Goal: Information Seeking & Learning: Learn about a topic

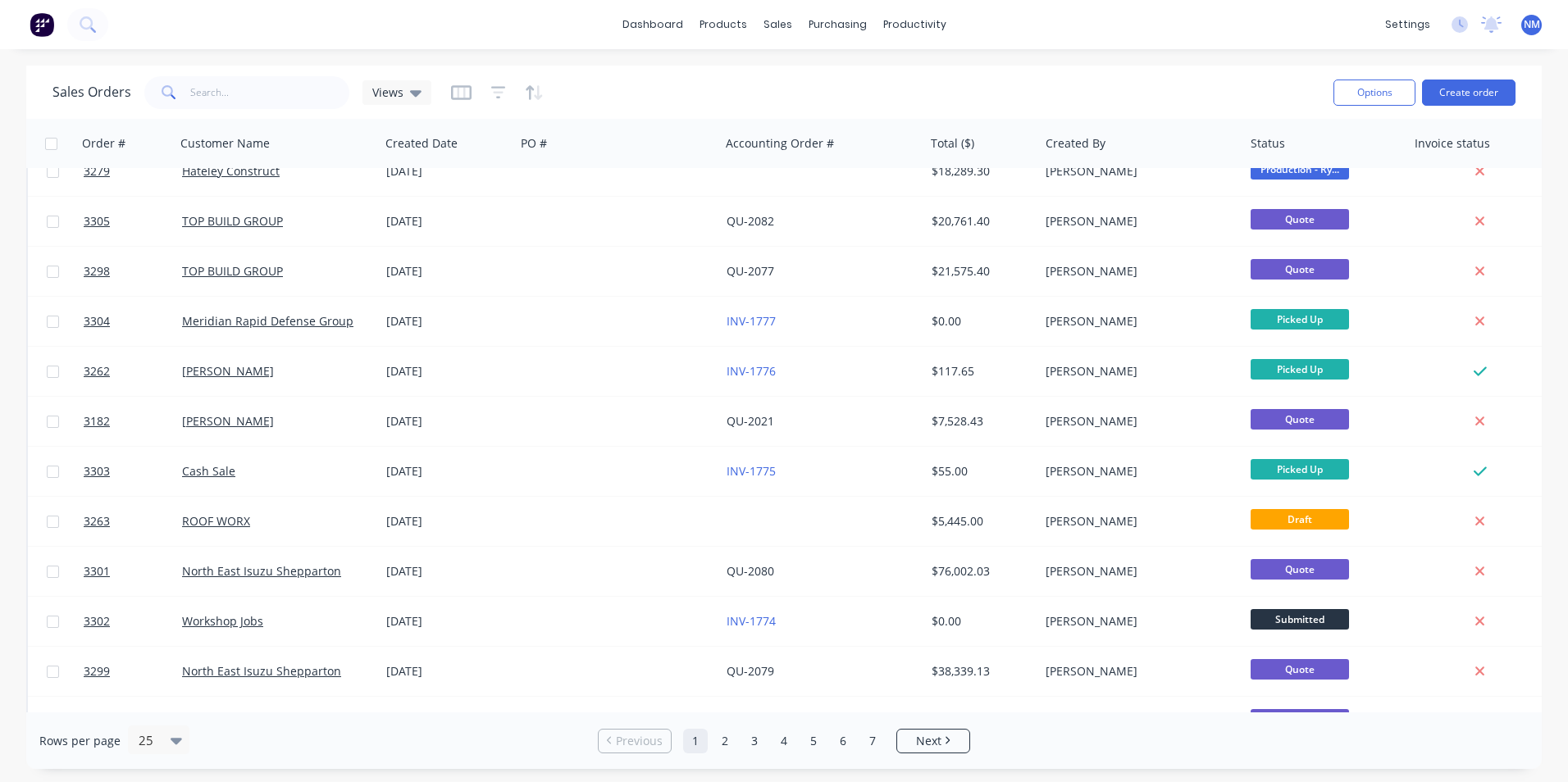
scroll to position [222, 0]
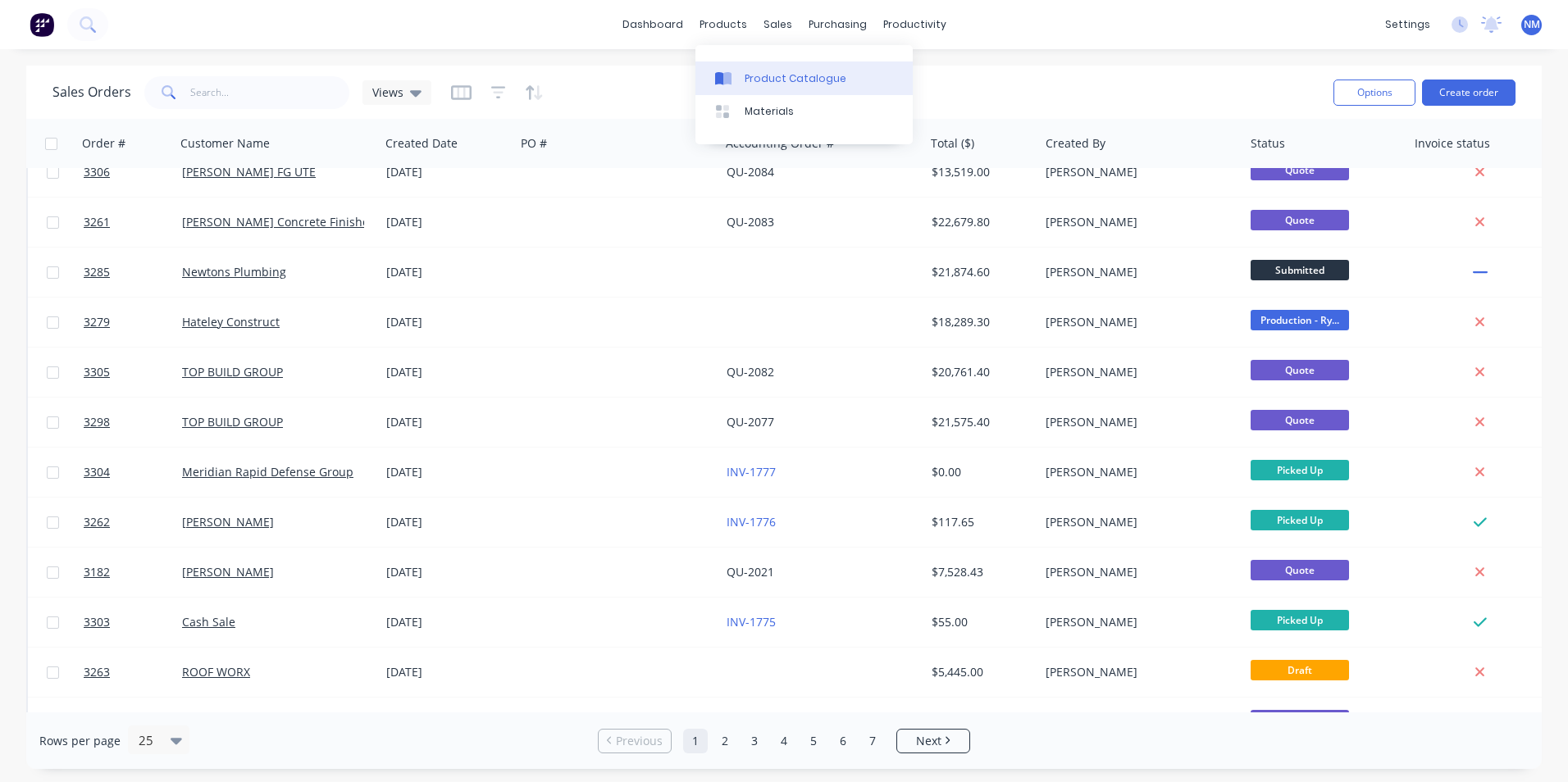
click at [741, 81] on link "Product Catalogue" at bounding box center [804, 77] width 217 height 33
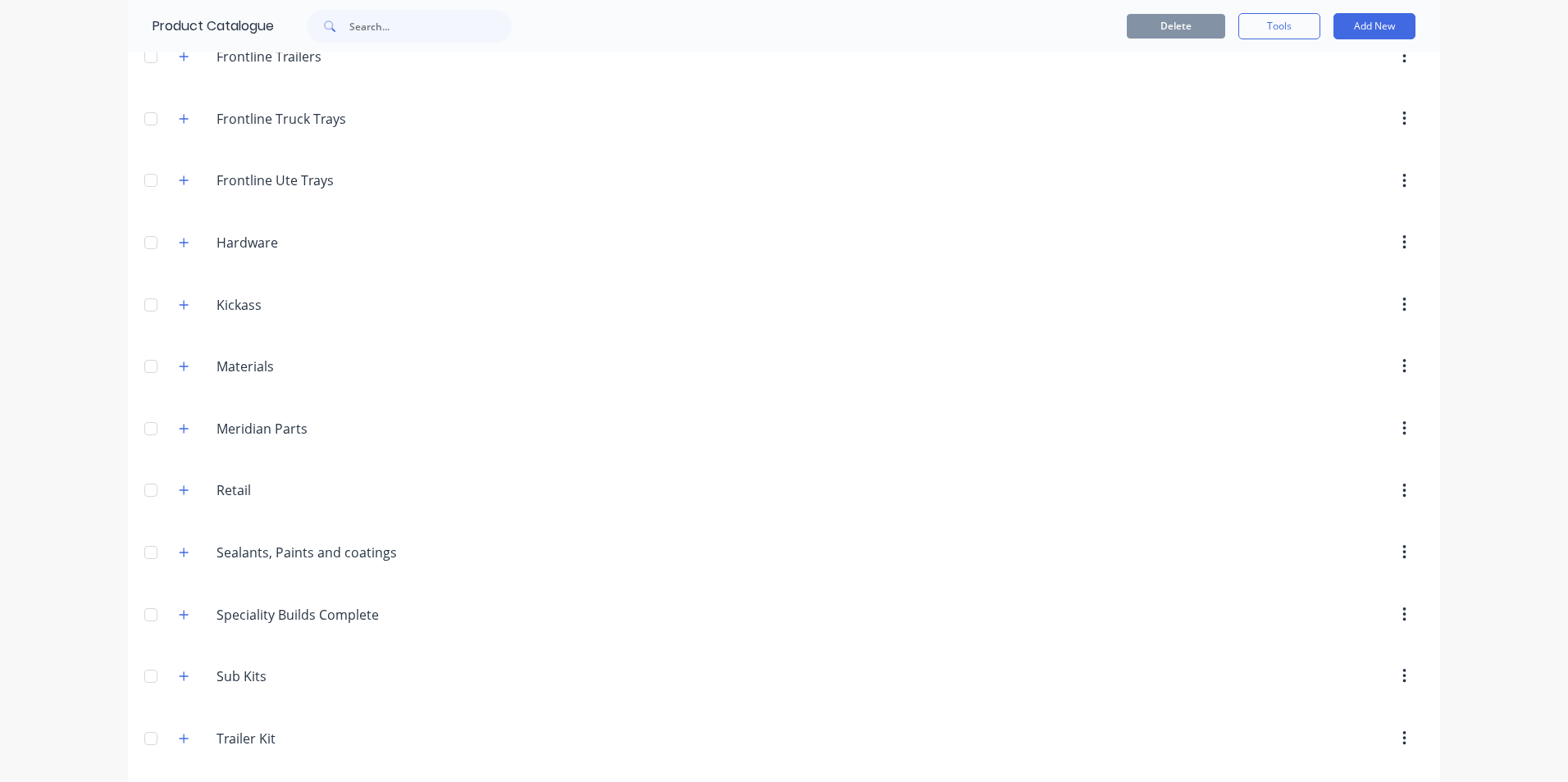
scroll to position [317, 0]
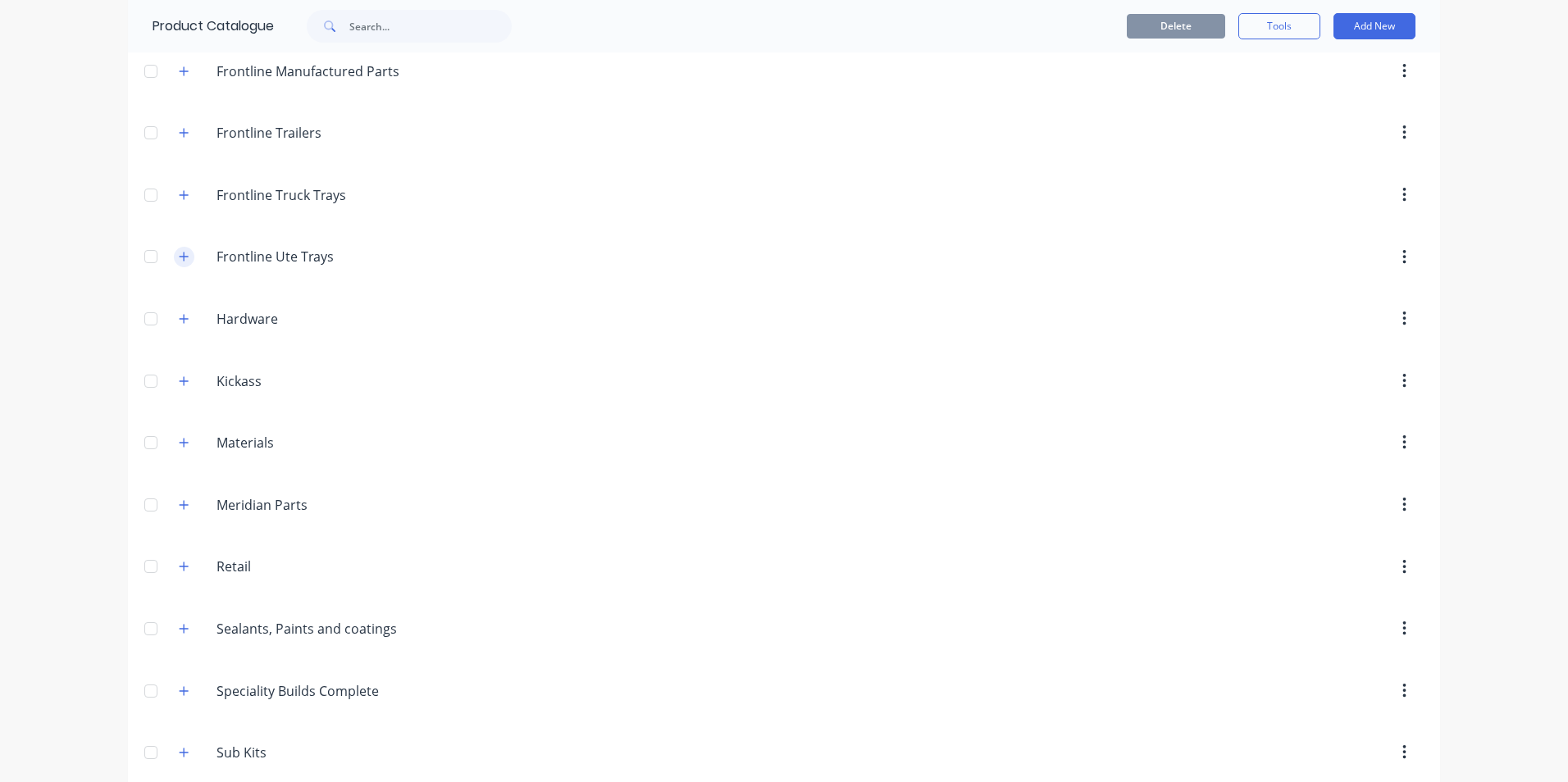
click at [174, 257] on button "button" at bounding box center [184, 257] width 20 height 20
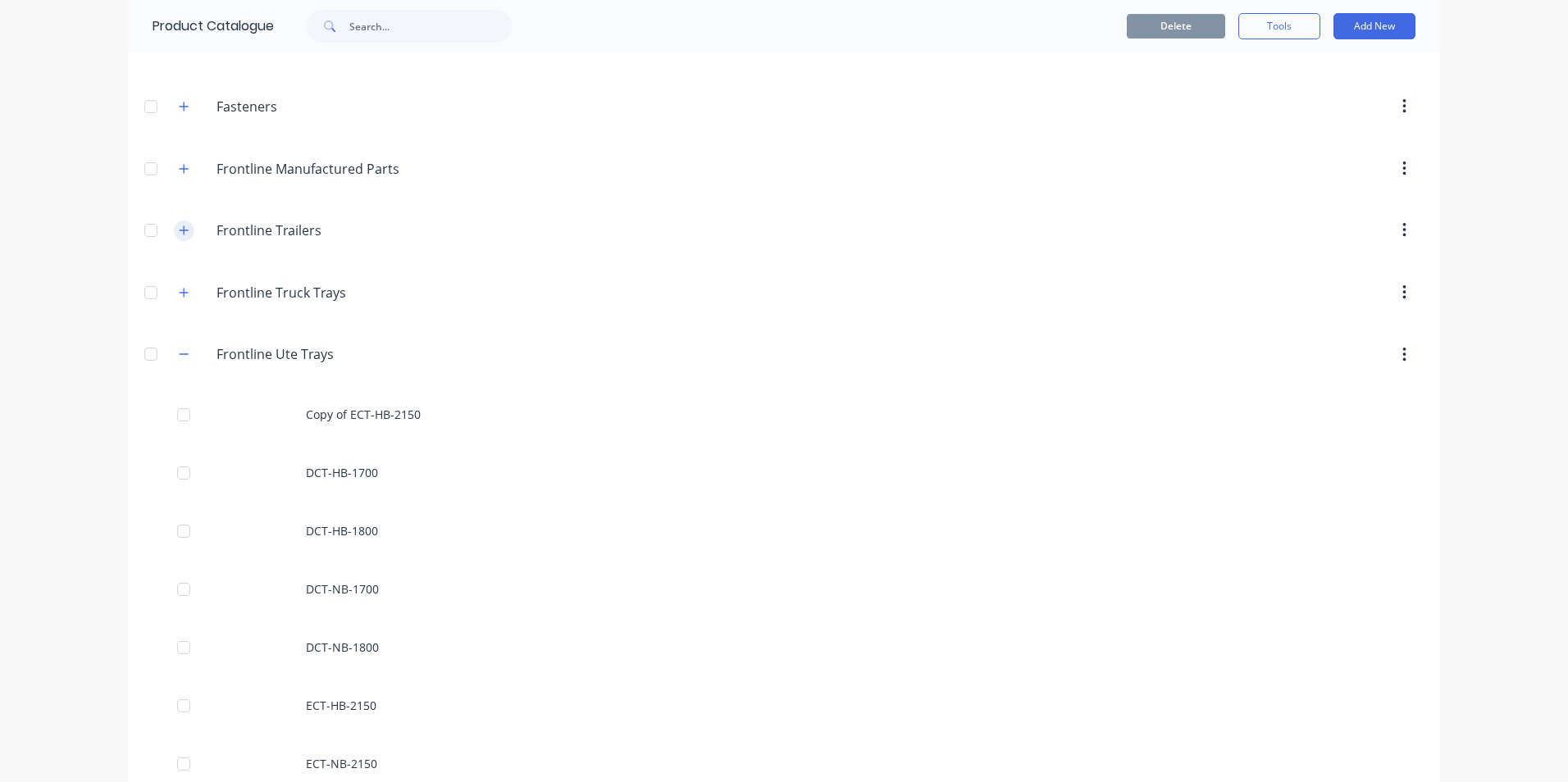
scroll to position [138, 0]
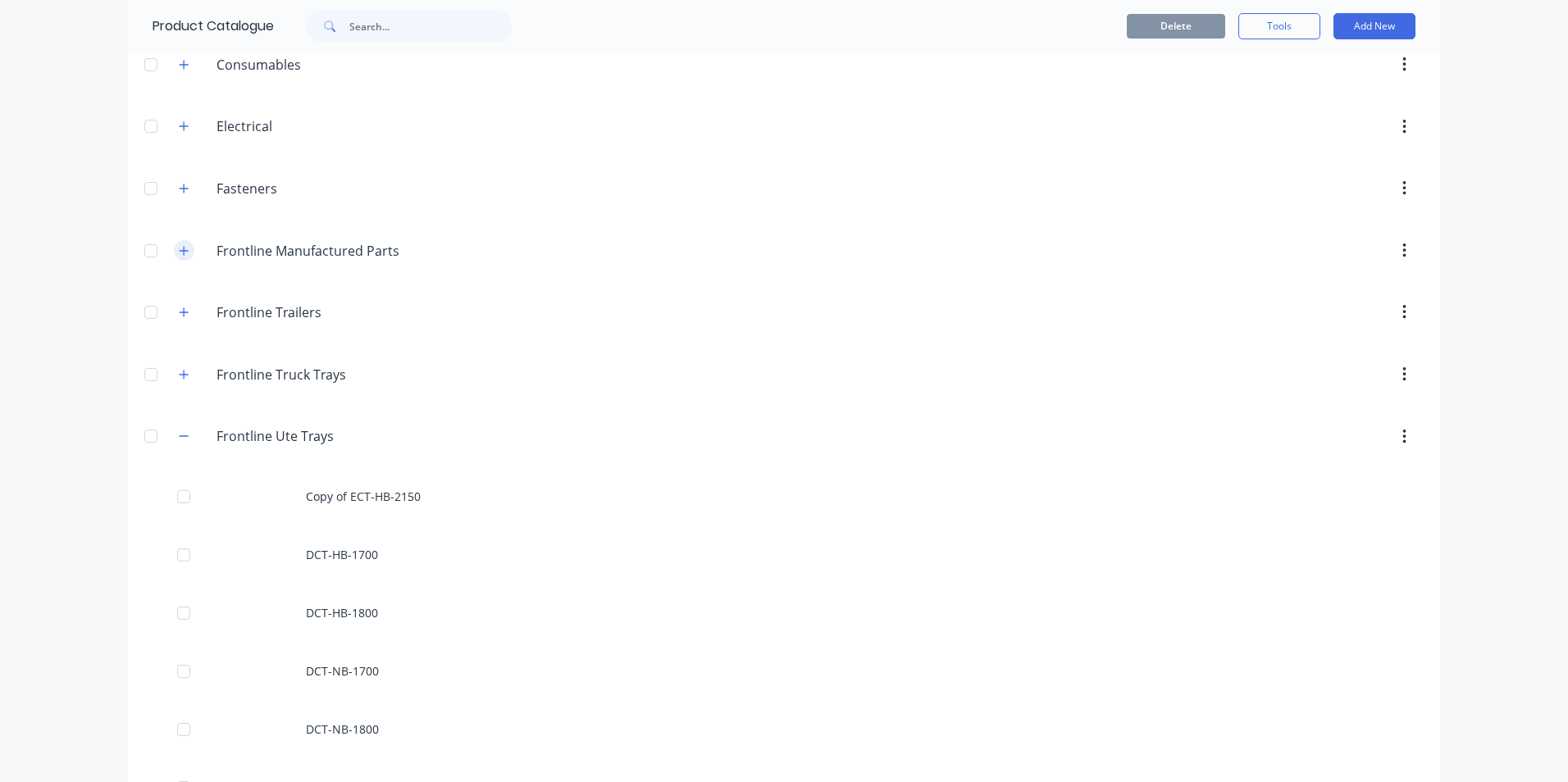
click at [182, 246] on icon "button" at bounding box center [184, 251] width 10 height 12
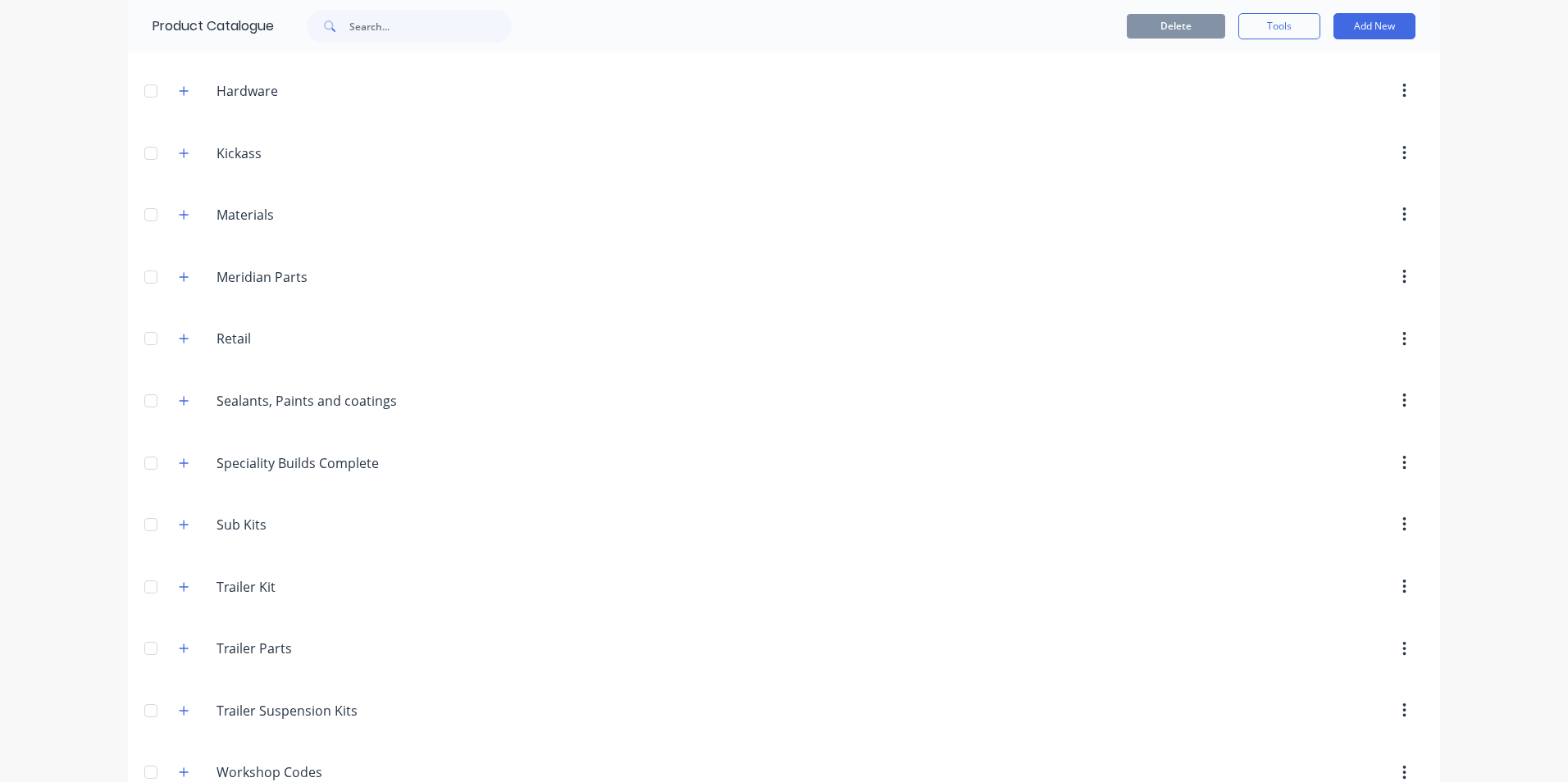
scroll to position [4730, 0]
click at [376, 23] on input "text" at bounding box center [430, 26] width 163 height 33
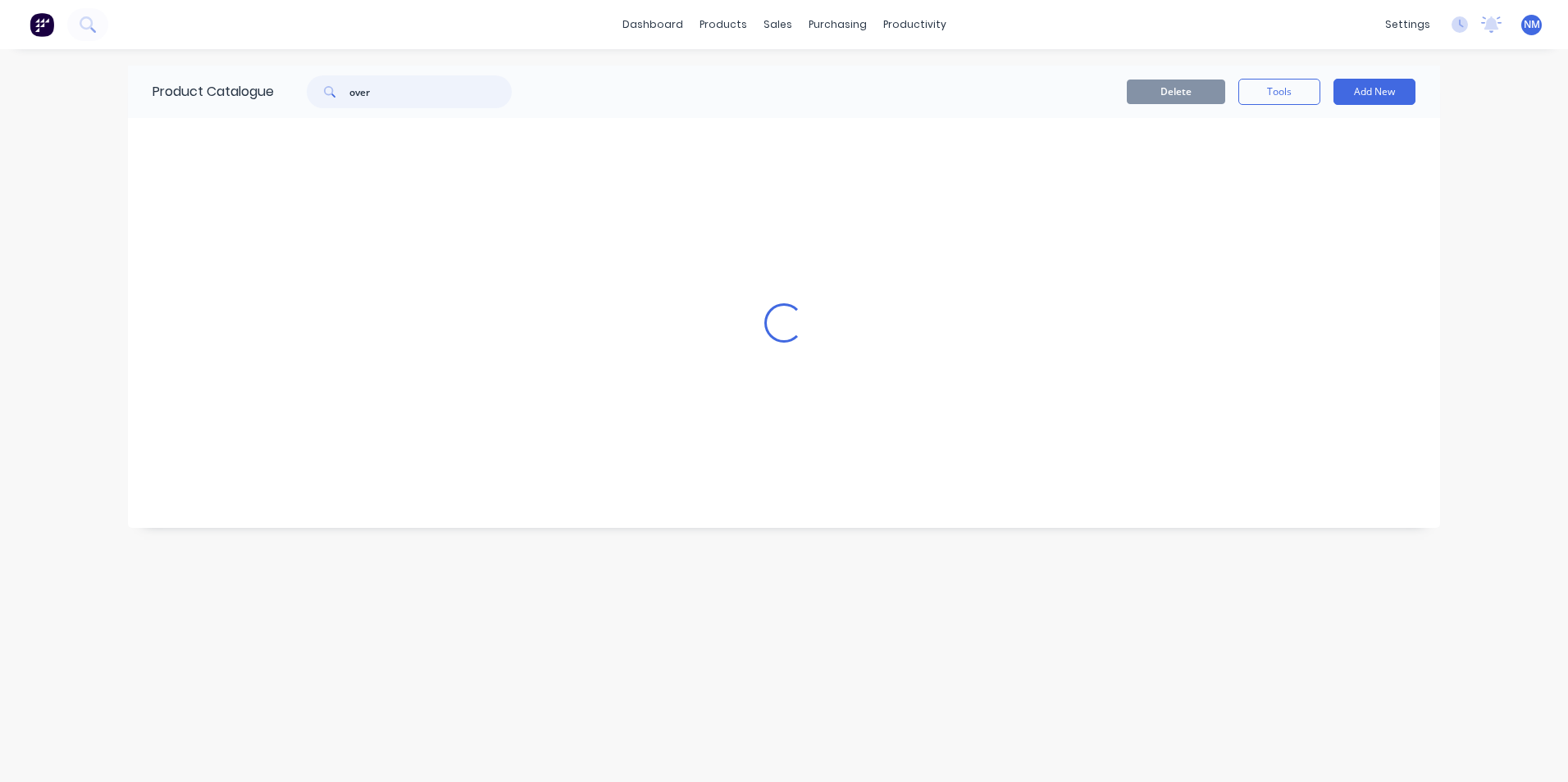
scroll to position [0, 0]
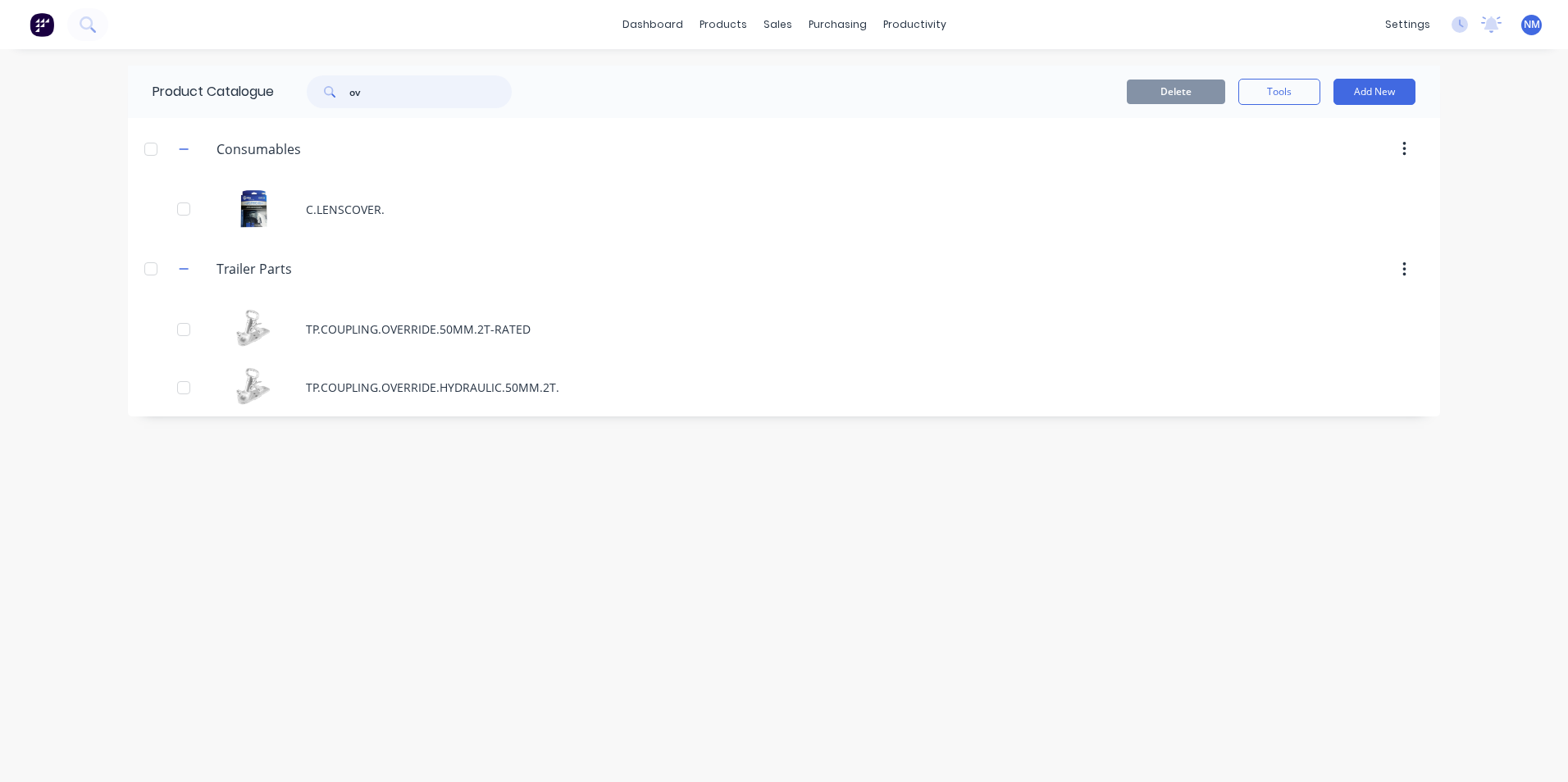
type input "o"
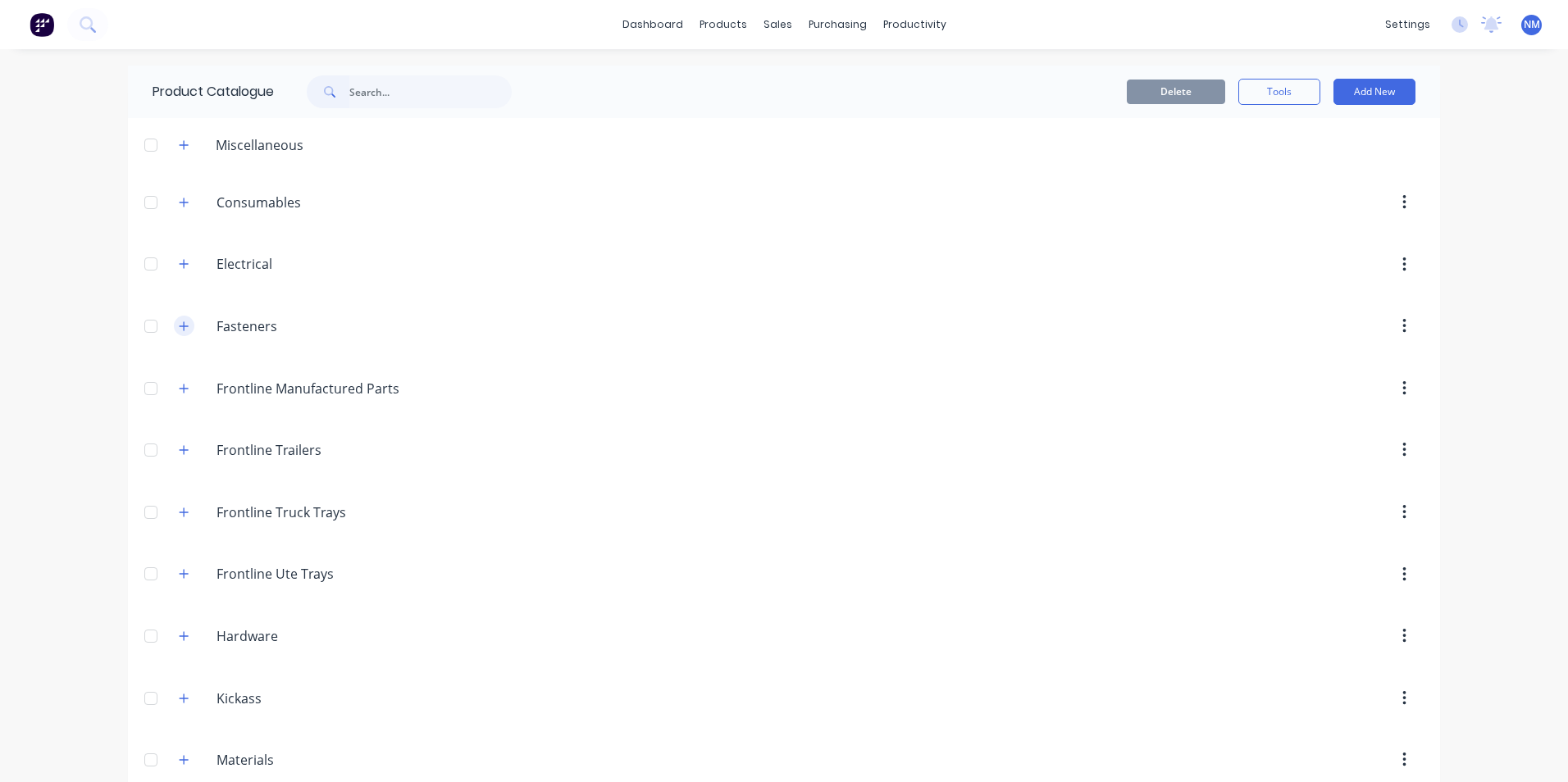
click at [179, 328] on icon "button" at bounding box center [184, 326] width 10 height 12
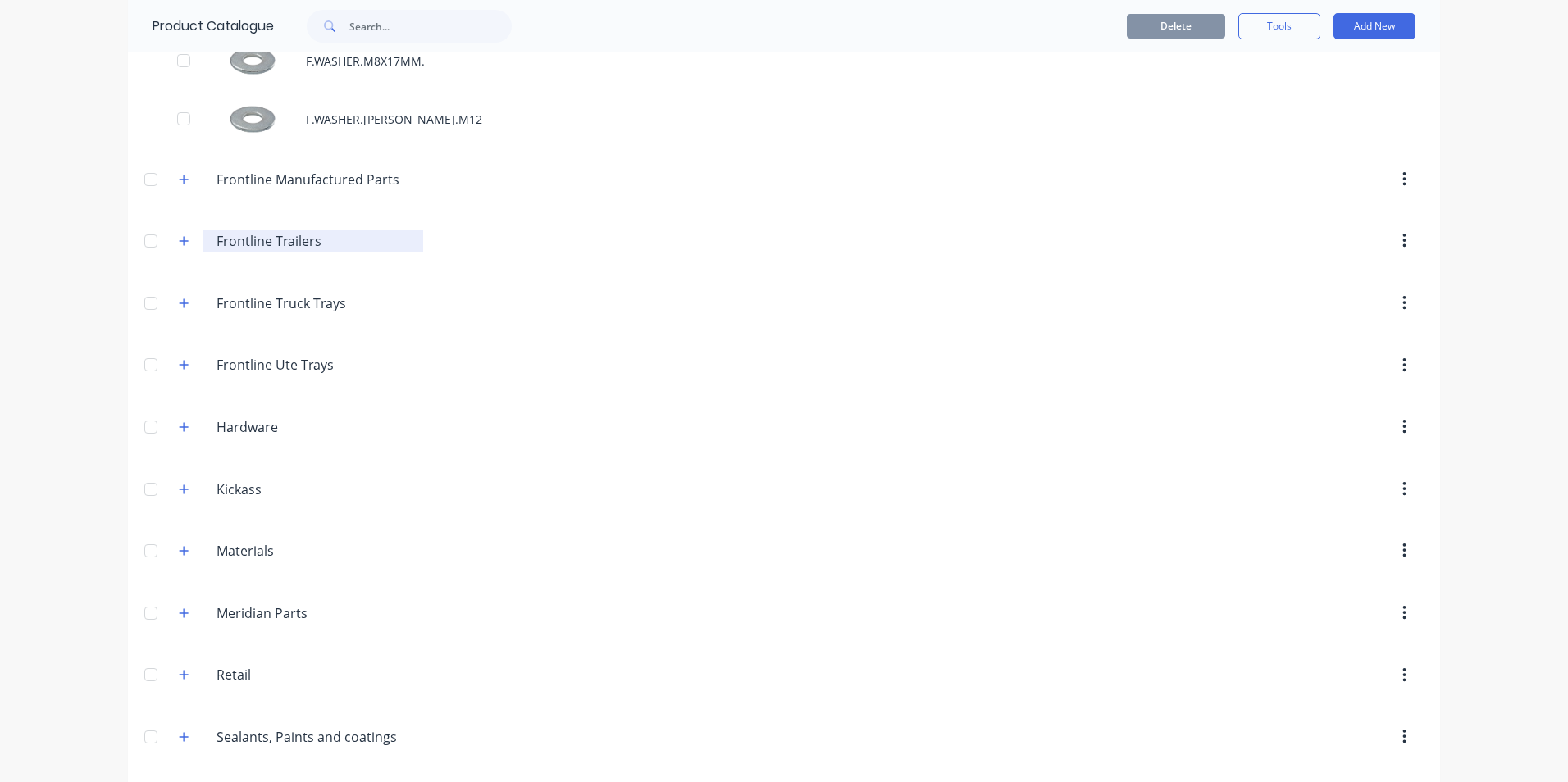
scroll to position [4920, 0]
click at [180, 191] on button "button" at bounding box center [184, 184] width 20 height 20
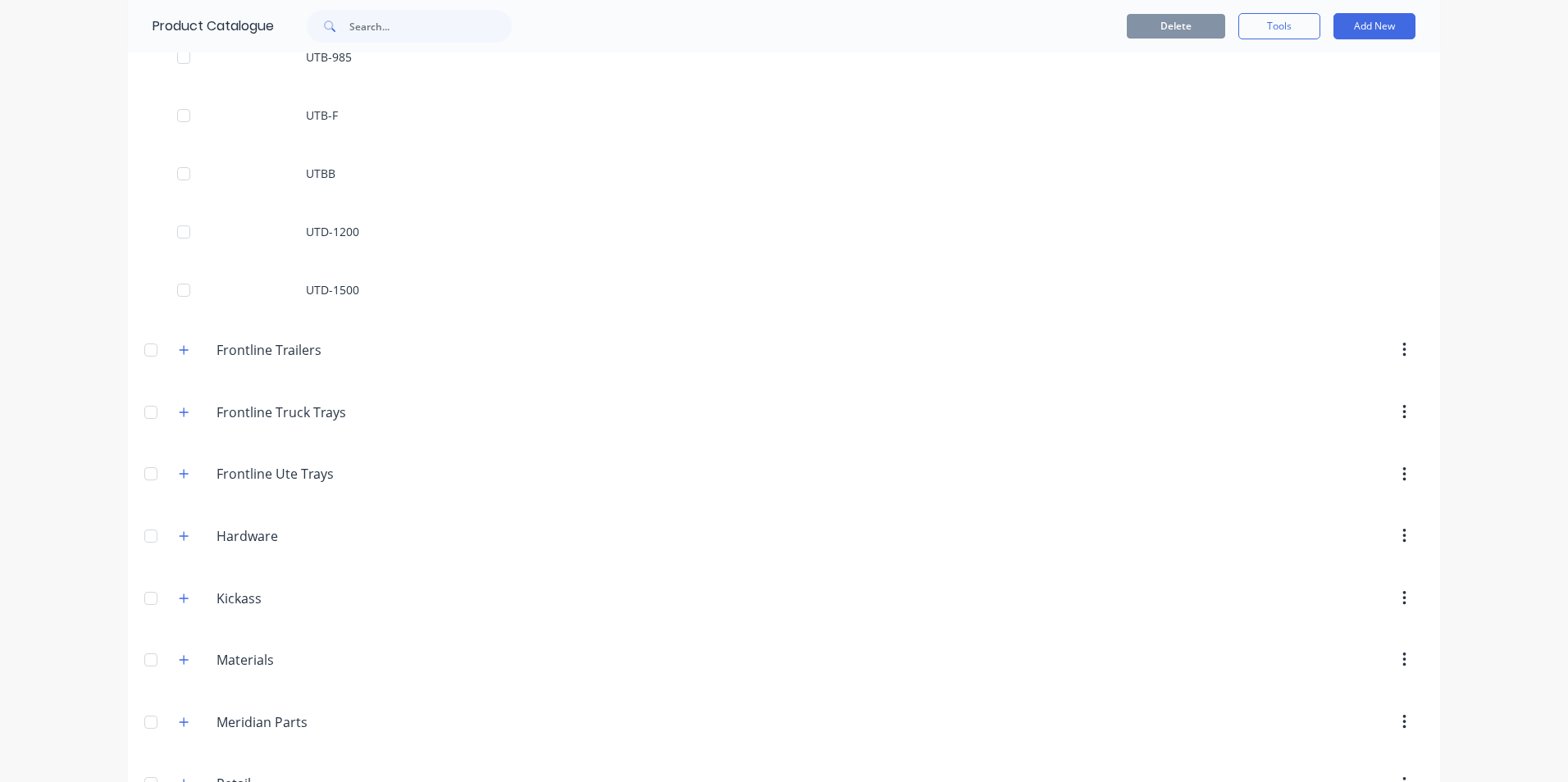
scroll to position [8528, 0]
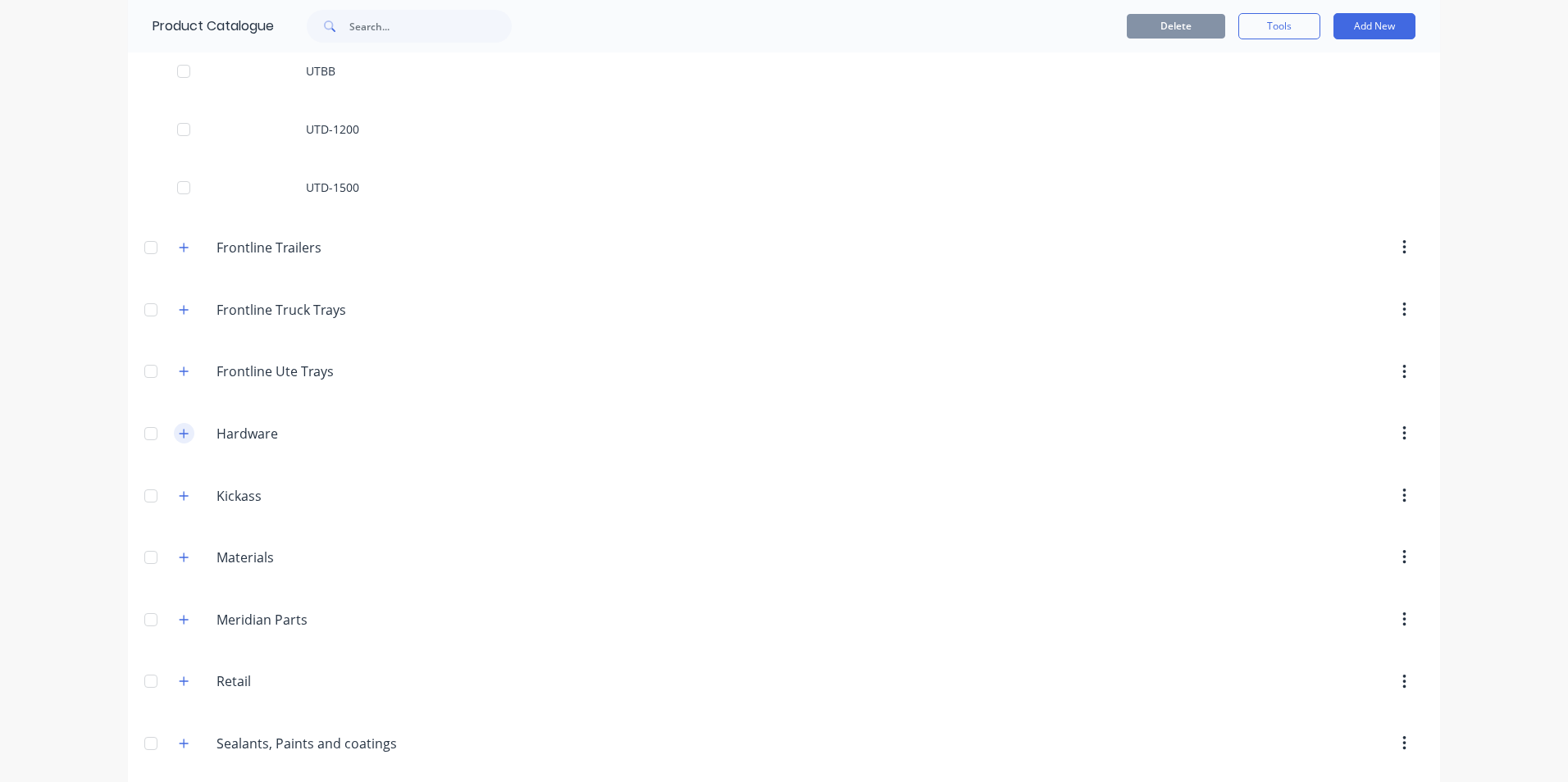
click at [182, 352] on button "button" at bounding box center [184, 433] width 20 height 20
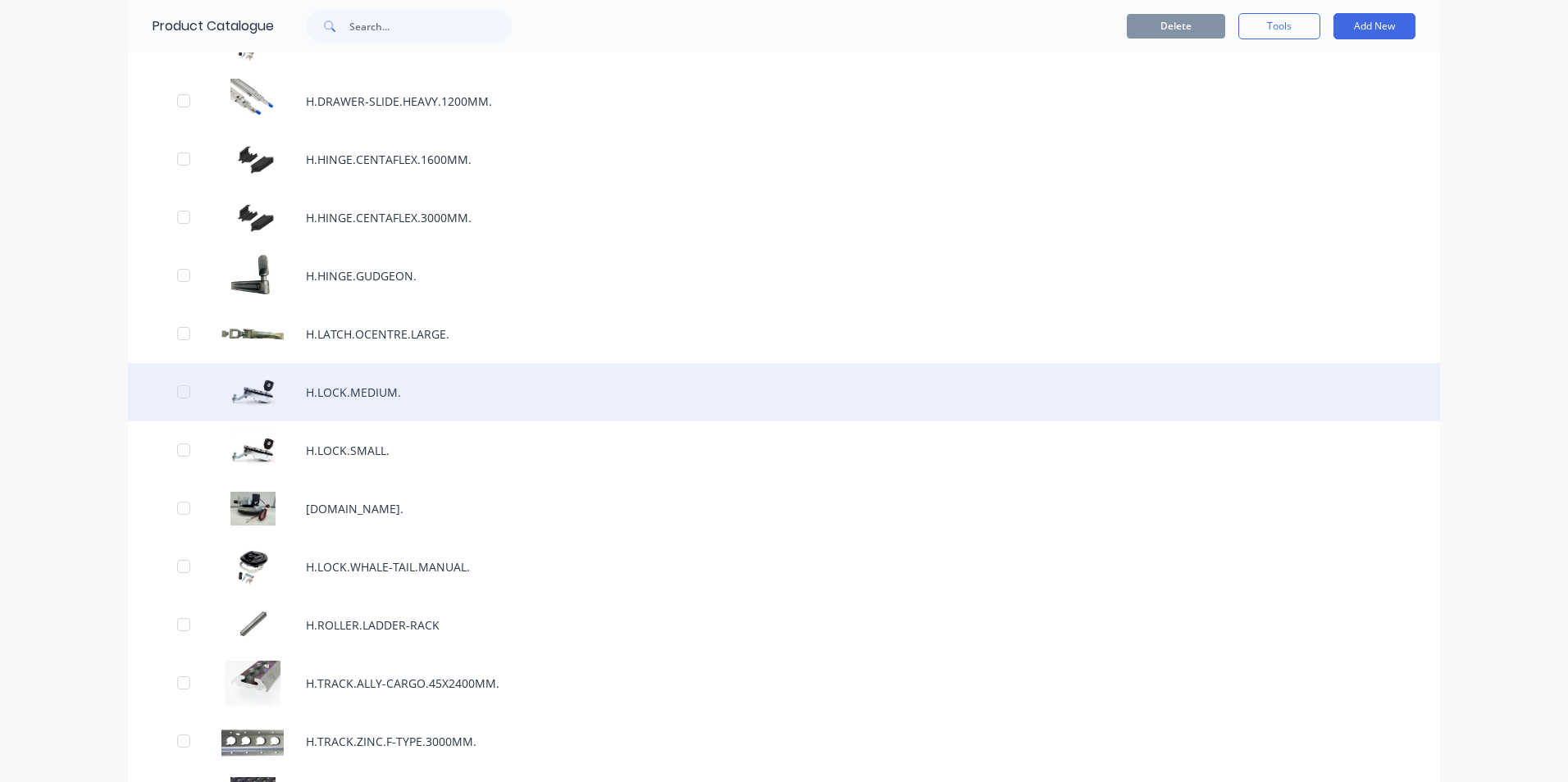
scroll to position [9020, 0]
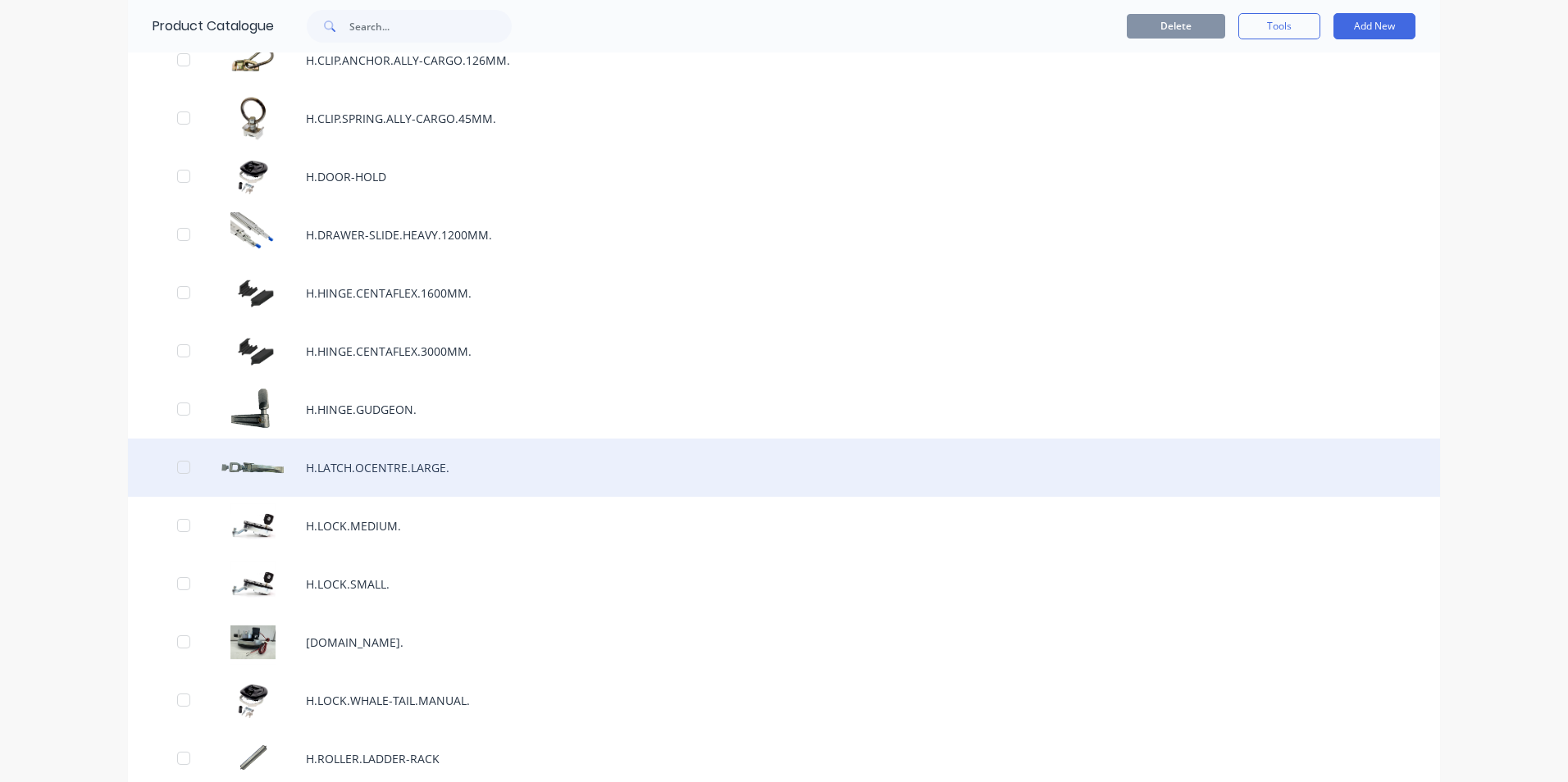
click at [372, 352] on div "H.LATCH.OCENTRE.LARGE." at bounding box center [784, 467] width 1312 height 58
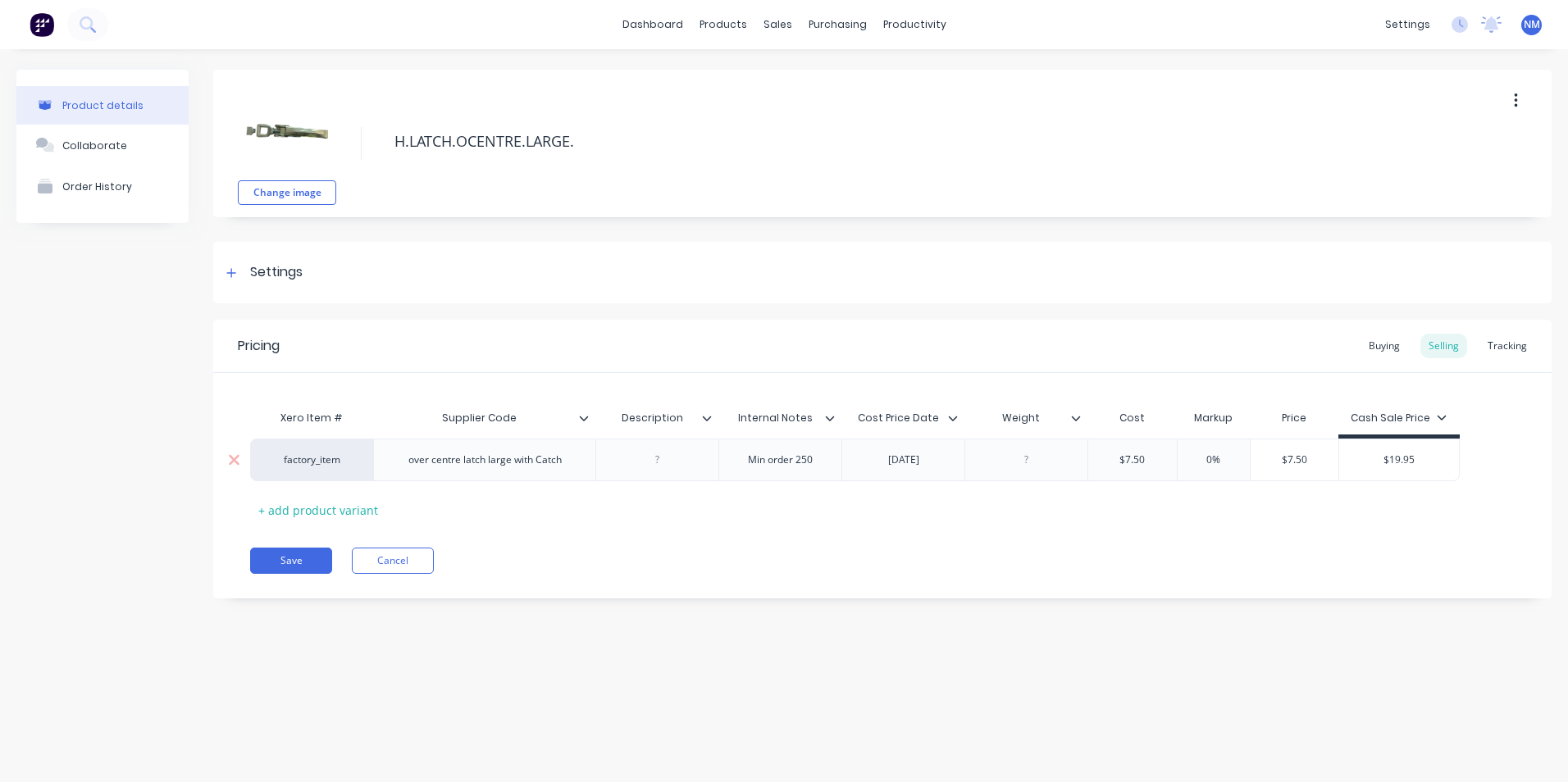
click at [778, 352] on div "$7.50" at bounding box center [1133, 460] width 89 height 41
type input "$7.50"
click at [778, 346] on div "Buying" at bounding box center [1383, 346] width 48 height 24
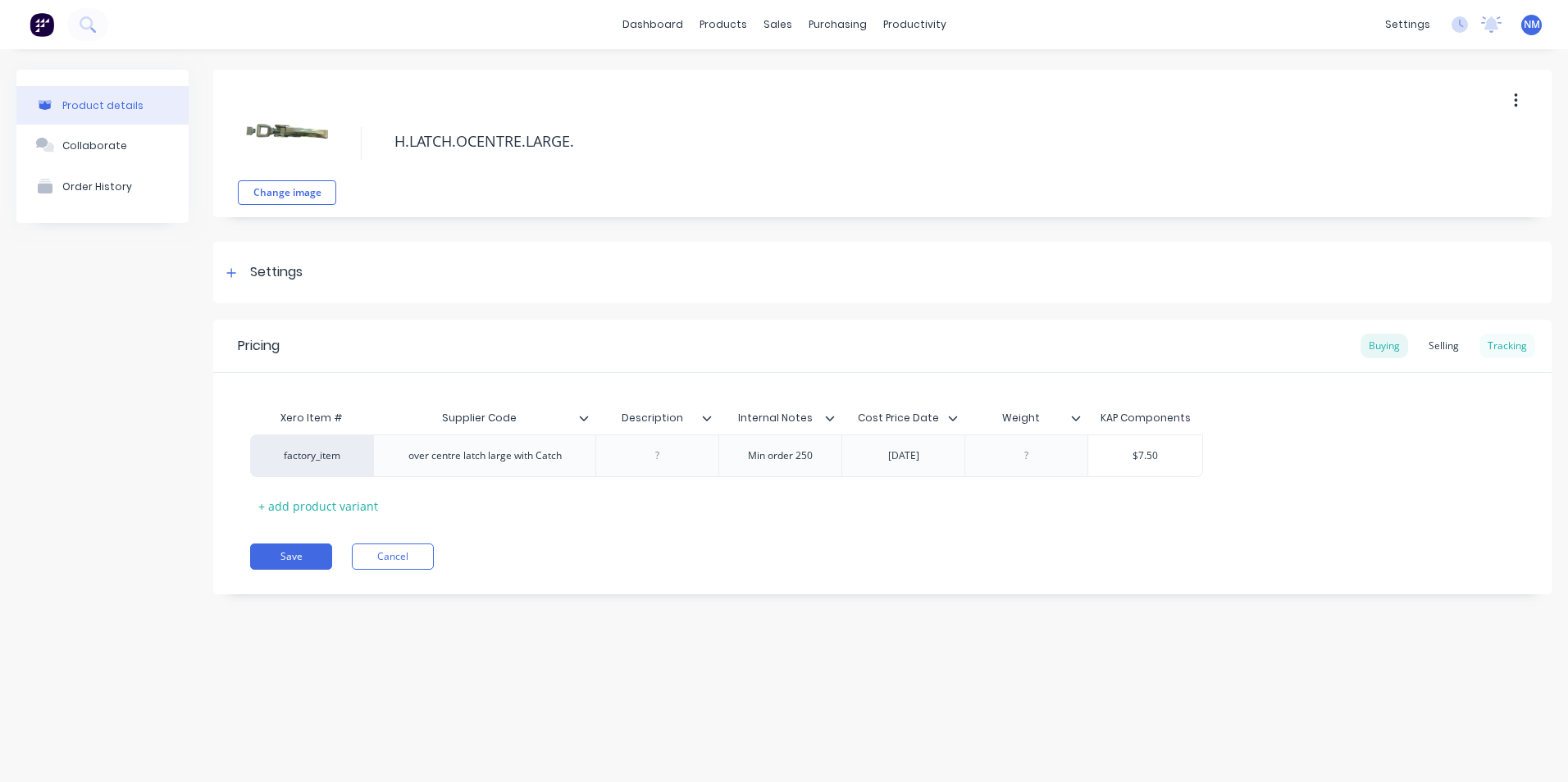
click at [778, 347] on div "Tracking" at bounding box center [1507, 346] width 55 height 24
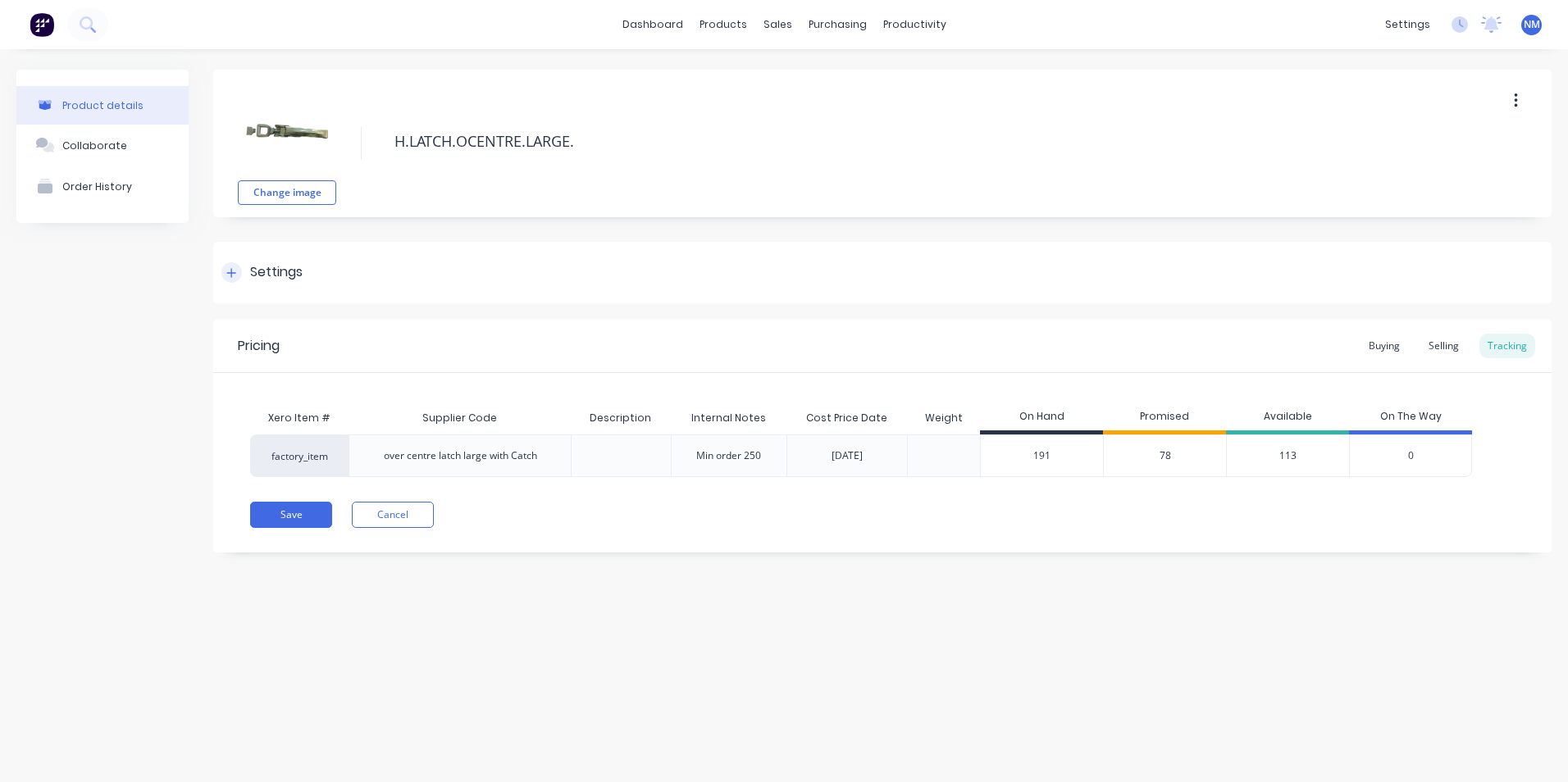
click at [242, 268] on div "Settings" at bounding box center [262, 273] width 81 height 20
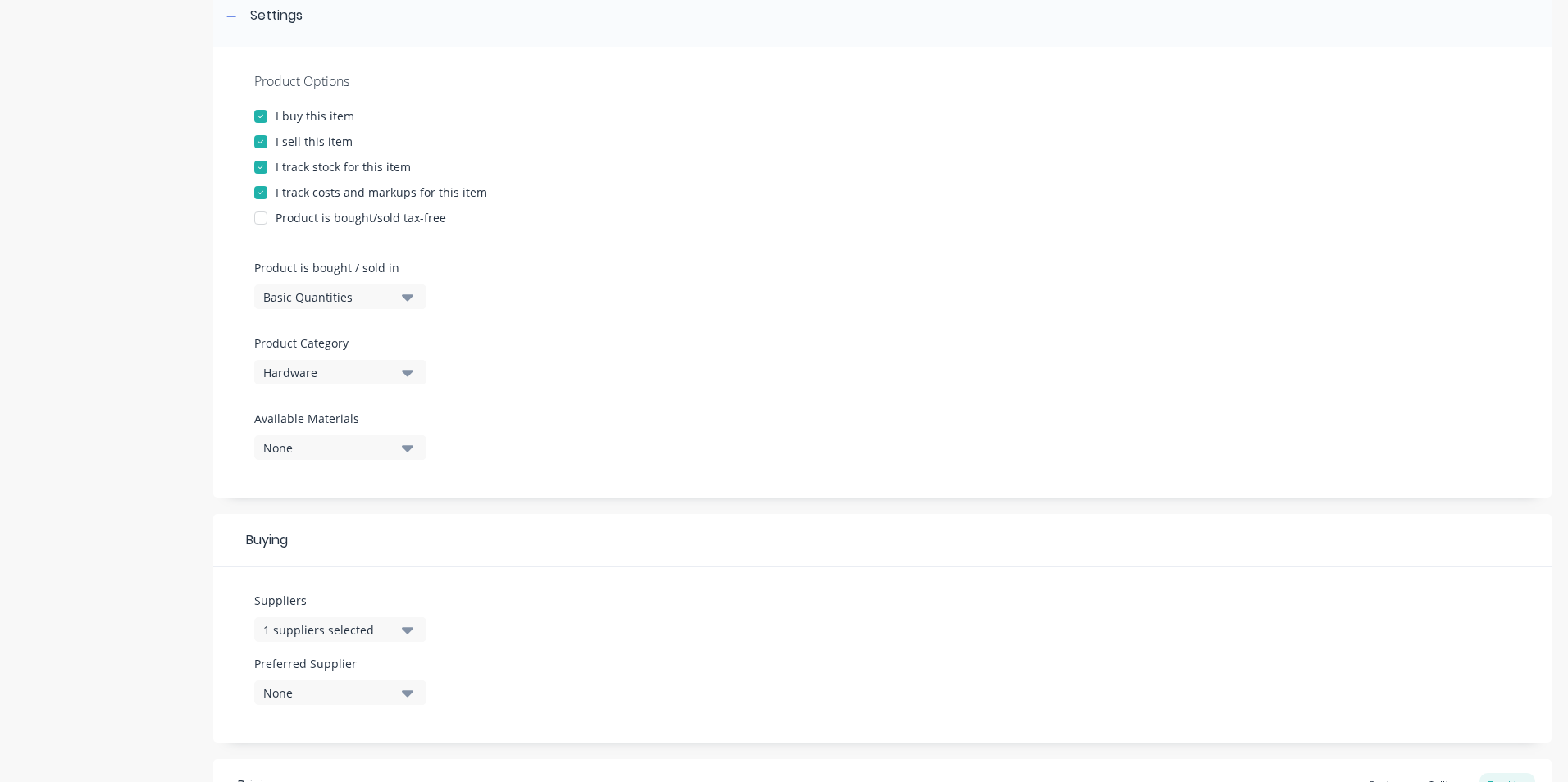
scroll to position [492, 0]
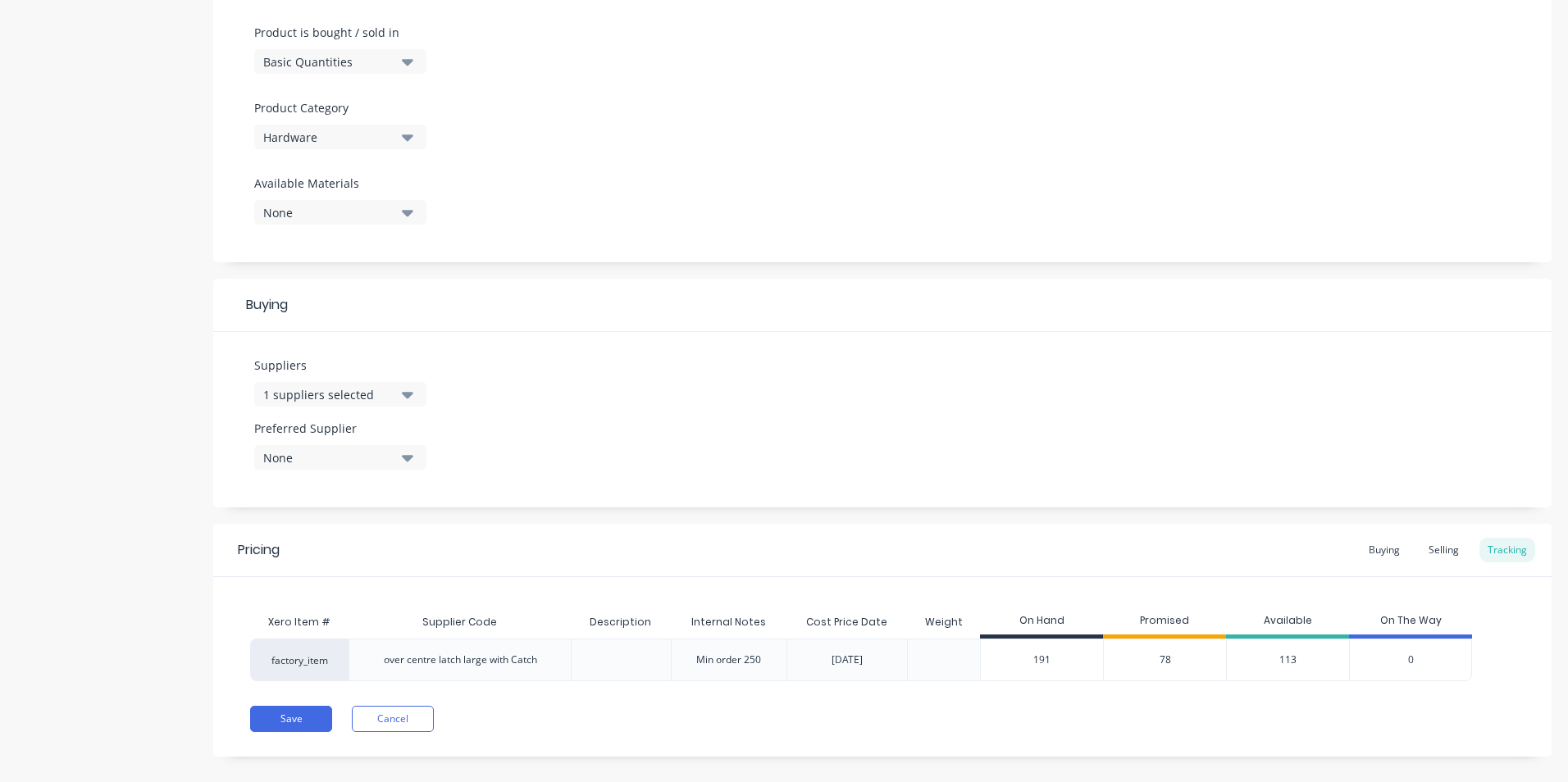
click at [404, 352] on icon "button" at bounding box center [408, 394] width 12 height 18
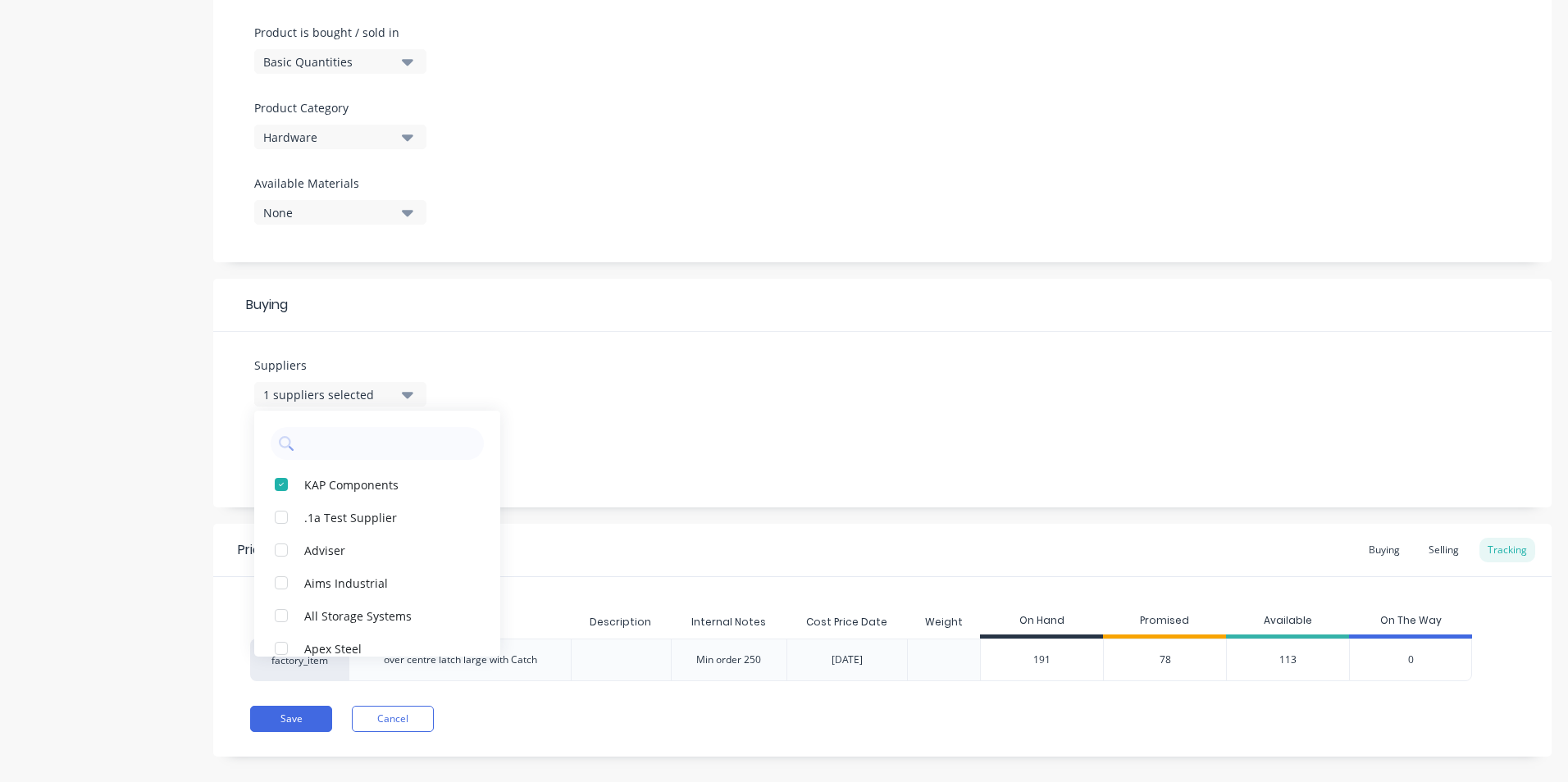
click at [485, 336] on div "Suppliers 1 suppliers selected KAP Components .1a Test Supplier Adviser Aims In…" at bounding box center [882, 420] width 1338 height 175
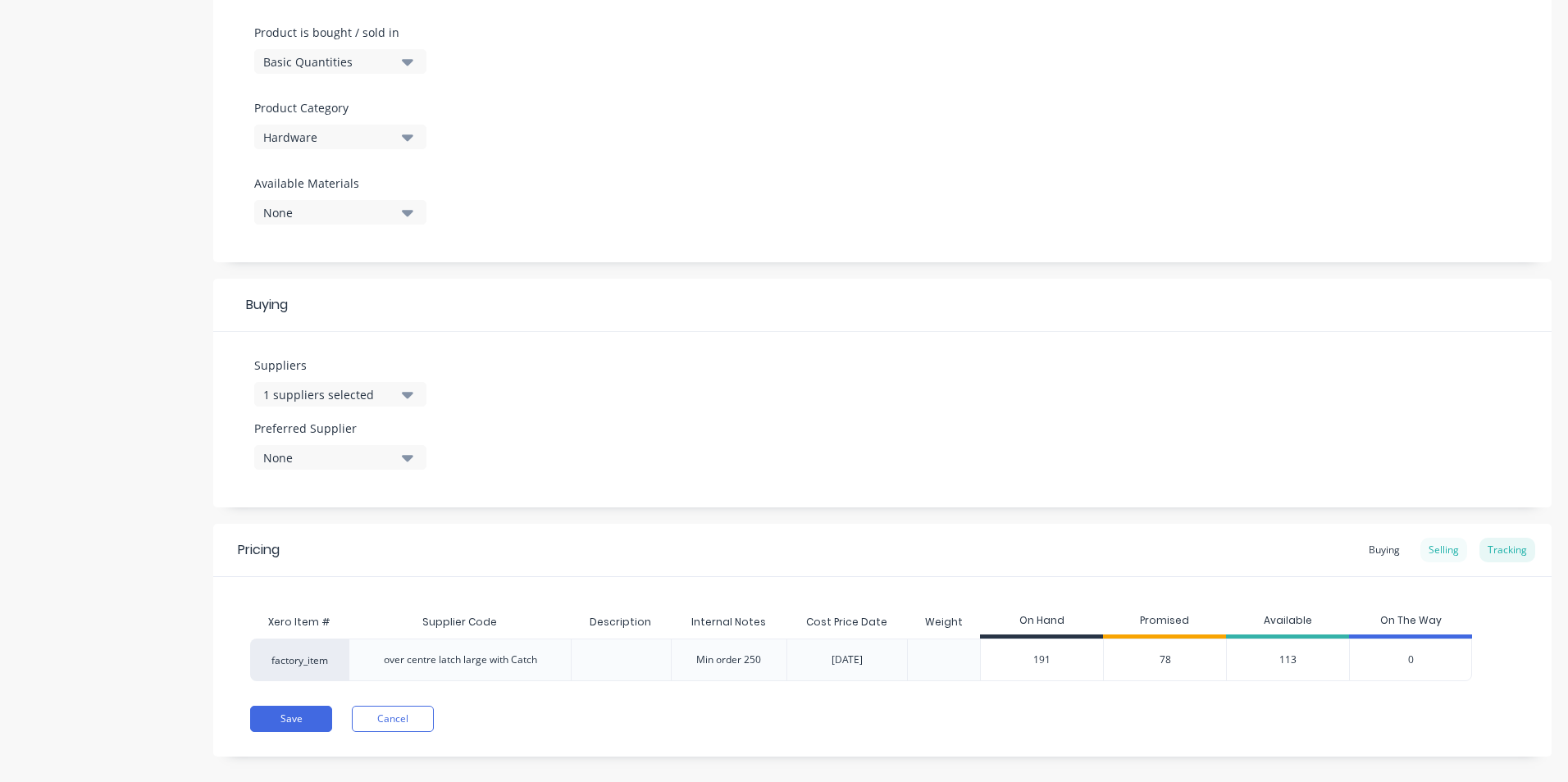
click at [778, 352] on div "Selling" at bounding box center [1444, 550] width 47 height 24
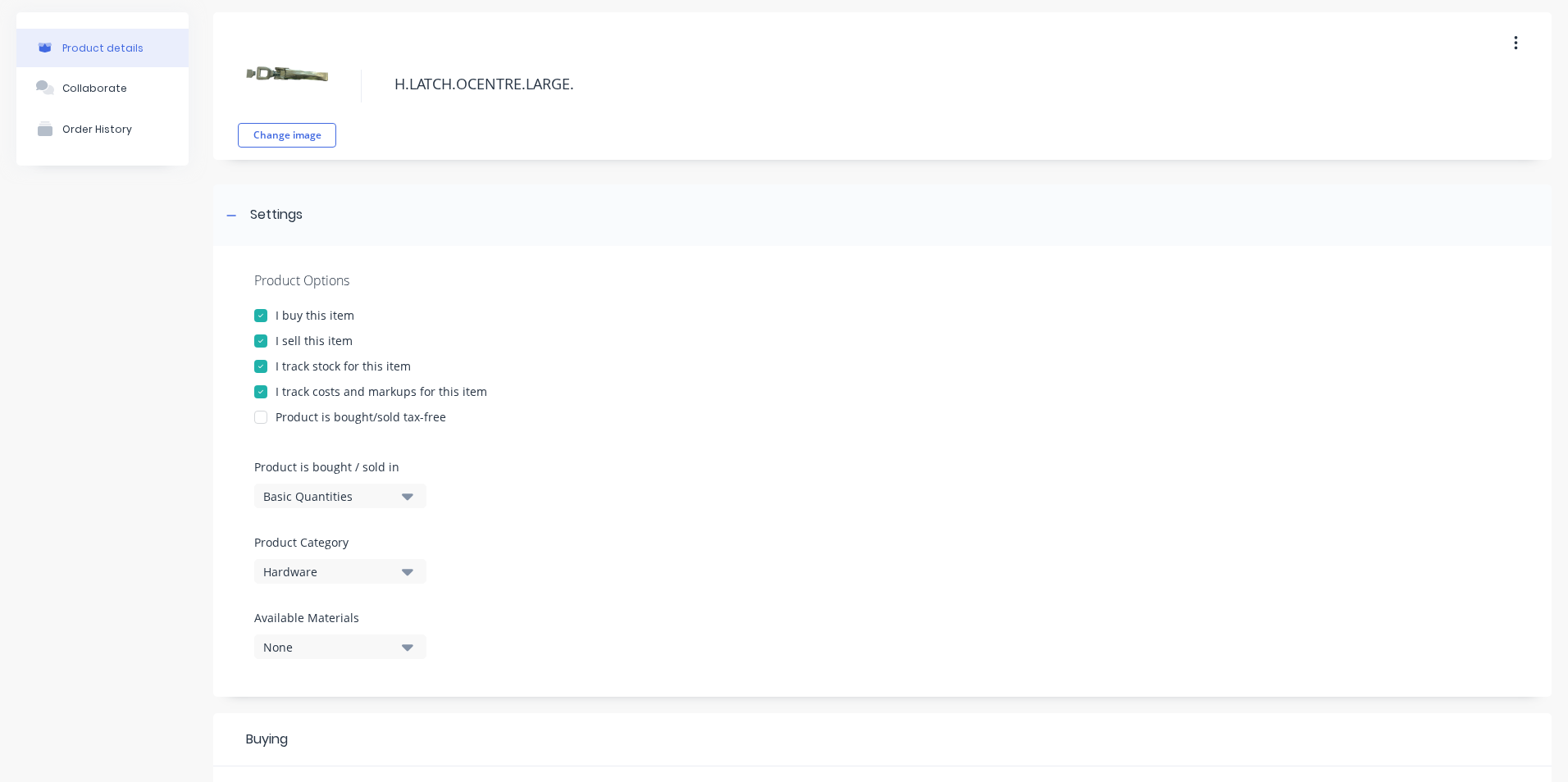
scroll to position [0, 0]
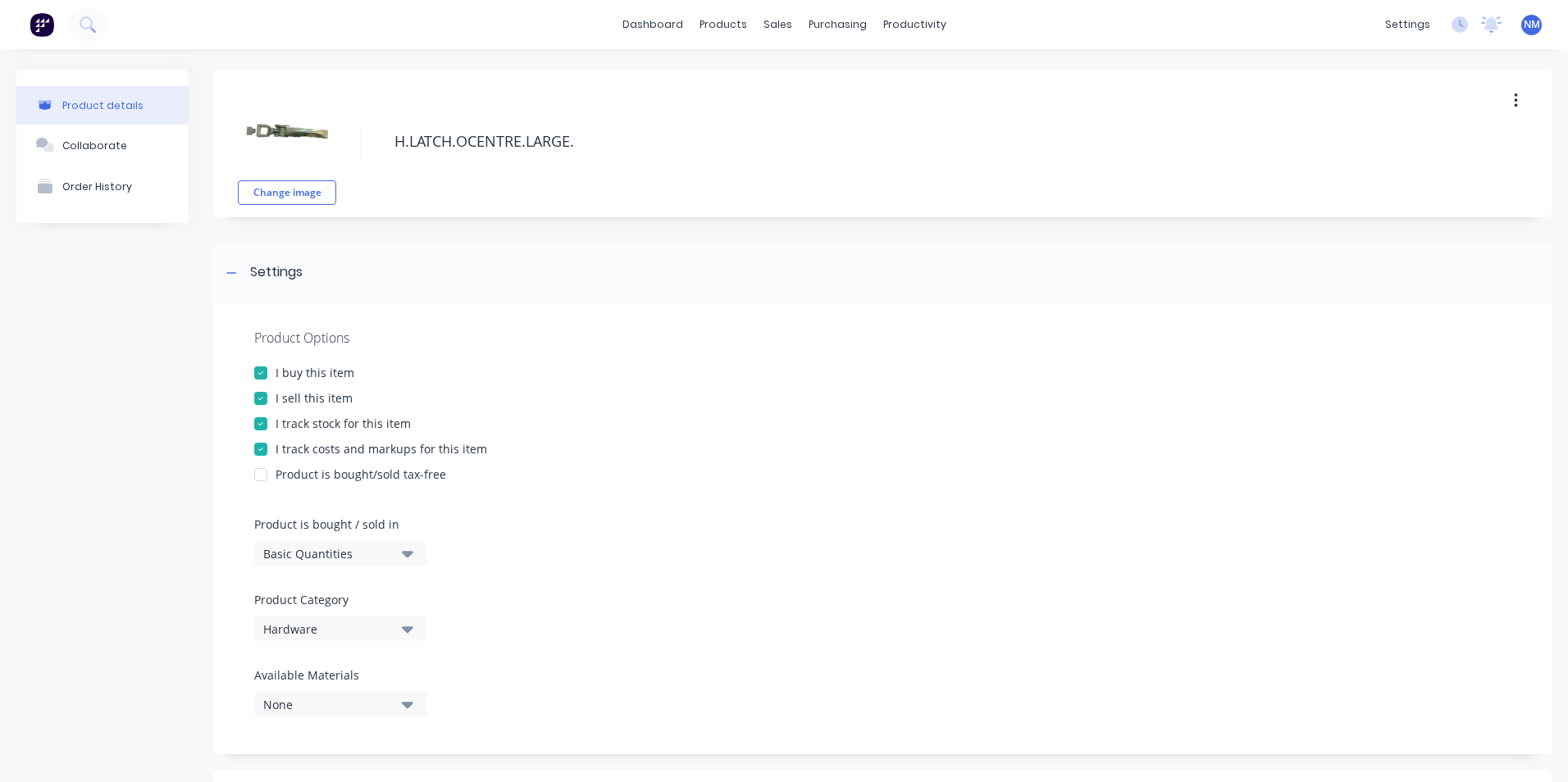
click at [308, 135] on img at bounding box center [287, 132] width 82 height 82
click at [778, 84] on div at bounding box center [781, 79] width 24 height 15
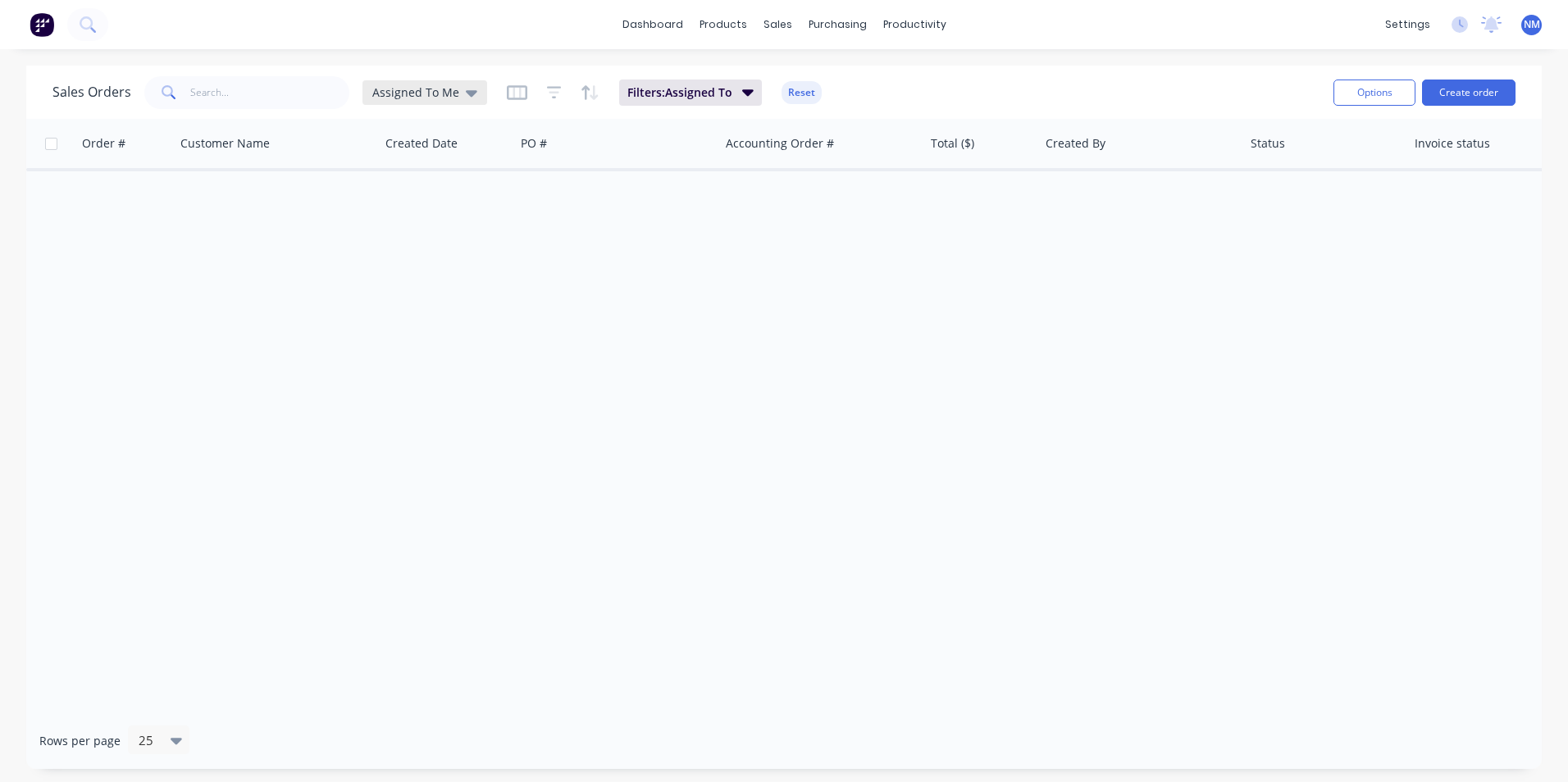
click at [402, 90] on span "Assigned To Me" at bounding box center [416, 92] width 87 height 18
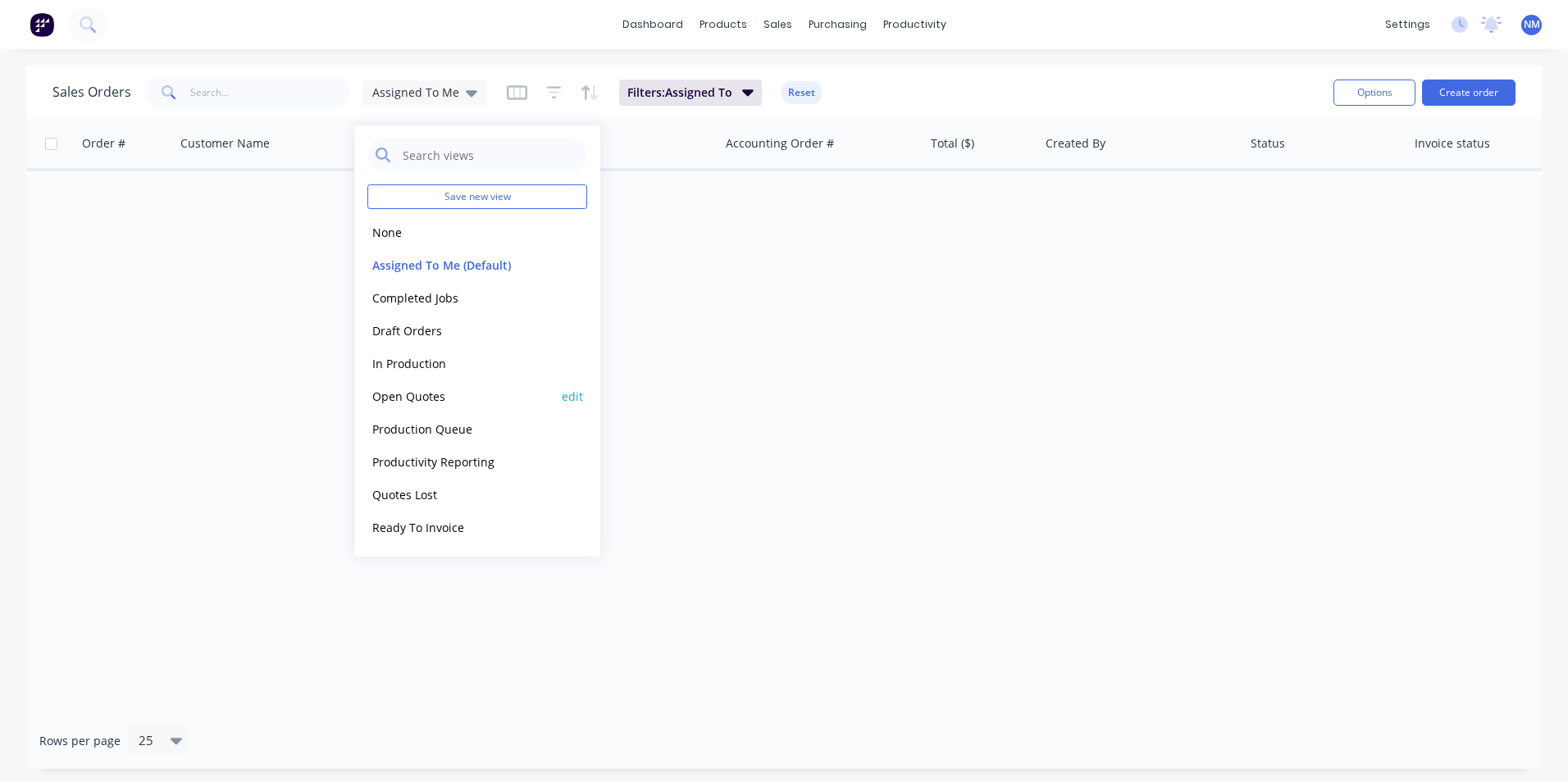
click at [388, 352] on button "Open Quotes" at bounding box center [461, 396] width 187 height 18
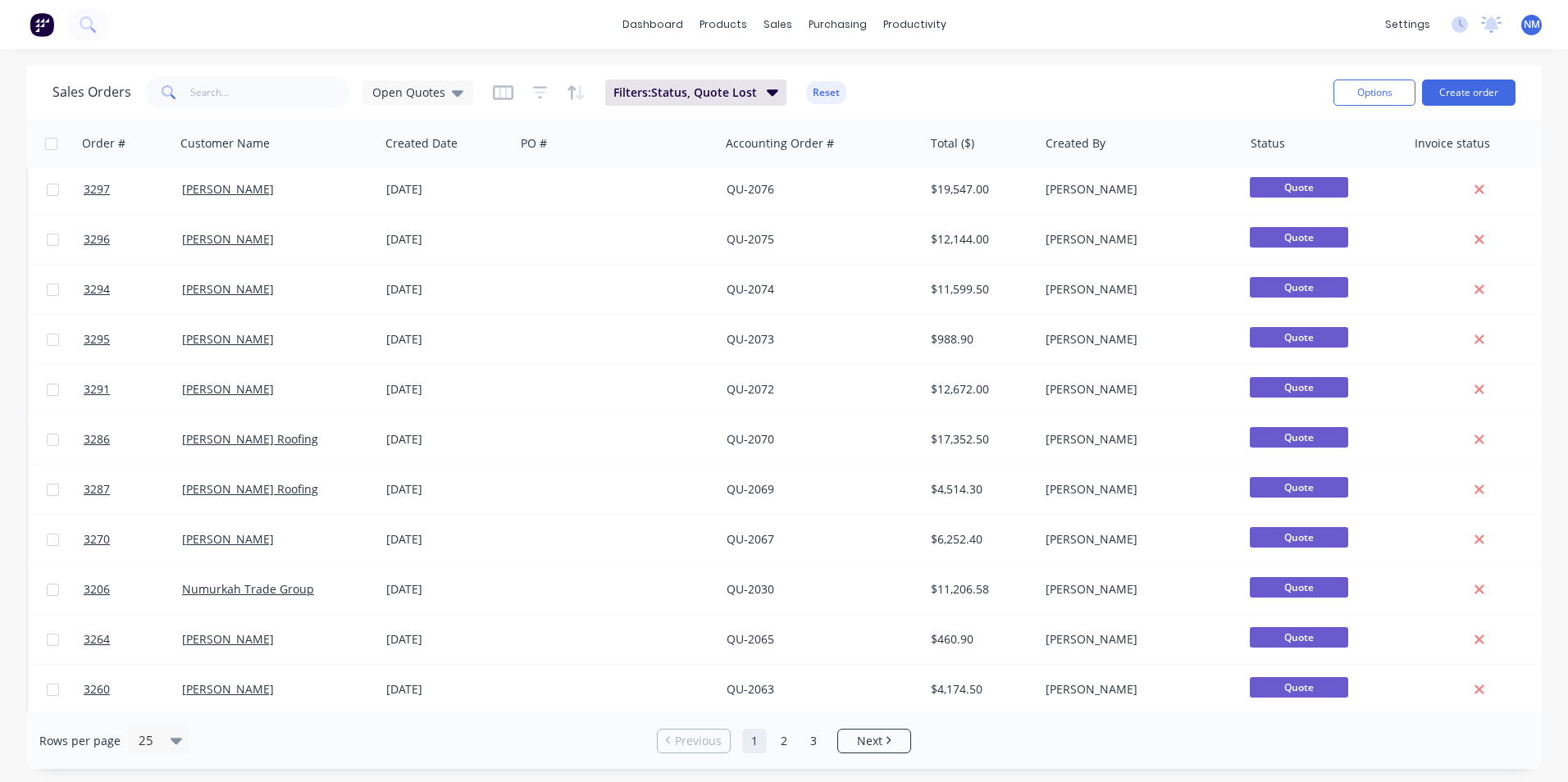
scroll to position [714, 0]
click at [434, 102] on div "Open Quotes" at bounding box center [418, 92] width 111 height 24
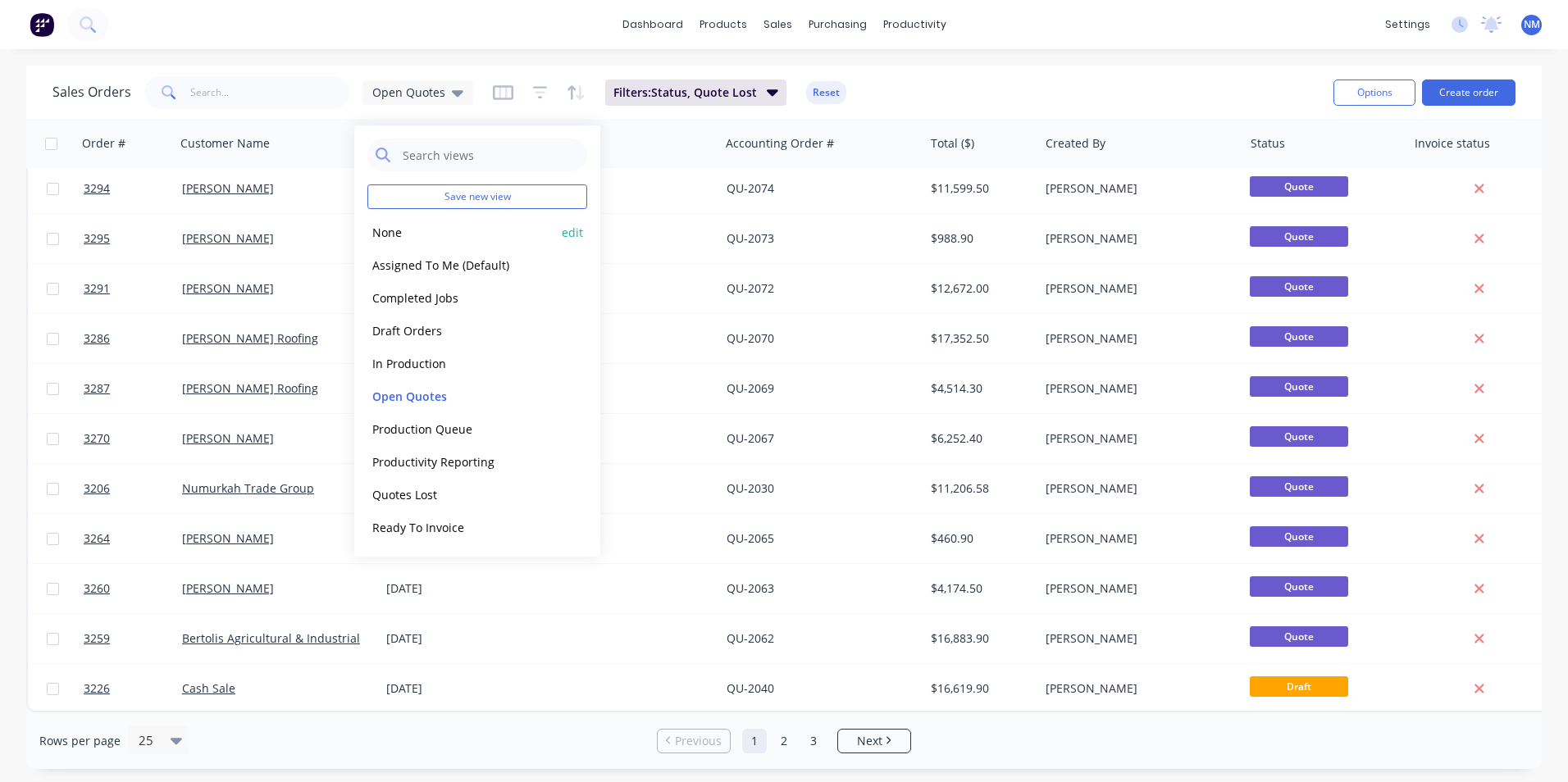
click at [404, 232] on button "None" at bounding box center [461, 232] width 187 height 18
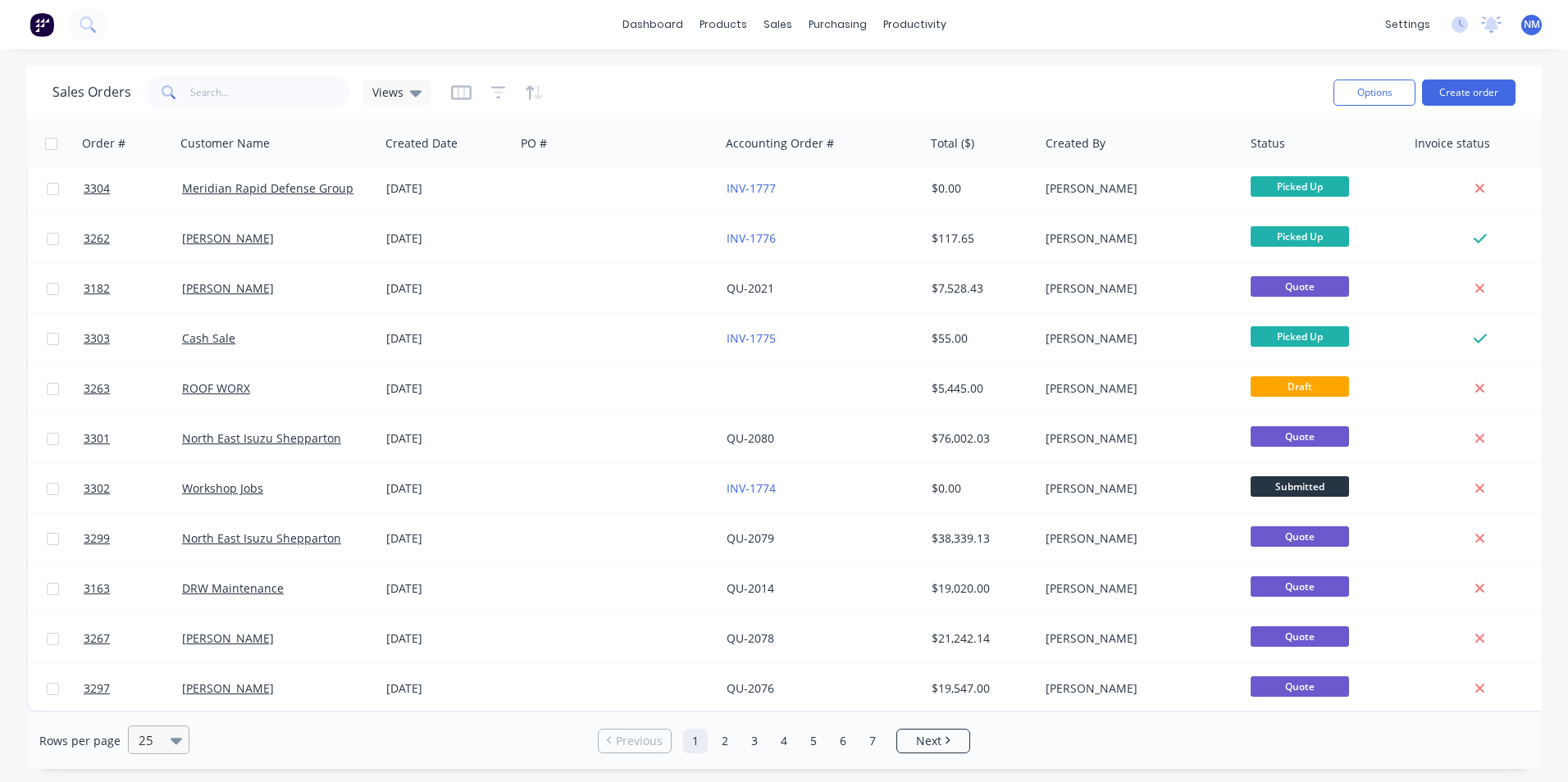
click at [157, 352] on div at bounding box center [151, 740] width 29 height 19
click at [155, 352] on div "100" at bounding box center [156, 701] width 61 height 30
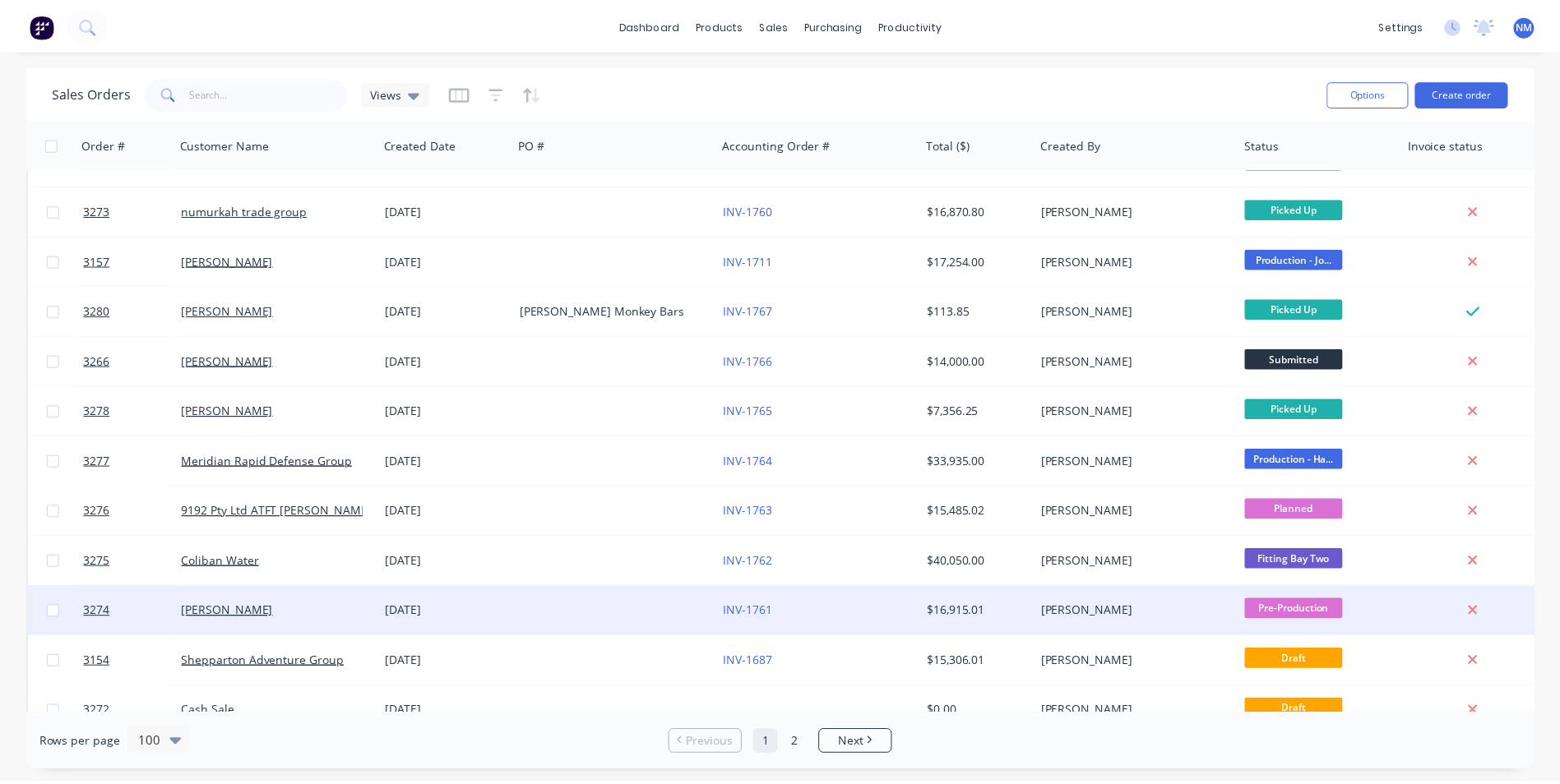
scroll to position [1891, 0]
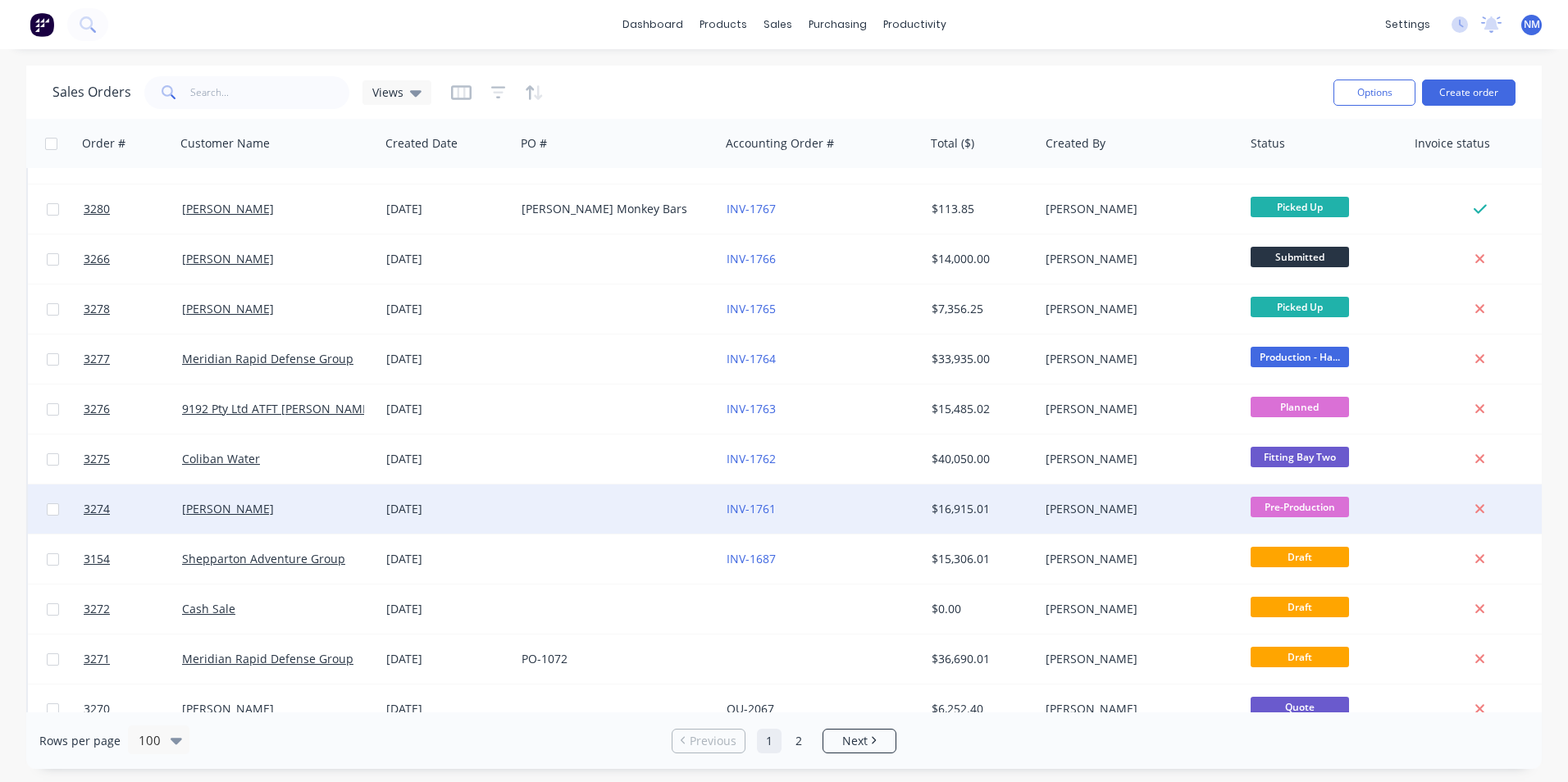
click at [621, 352] on div at bounding box center [617, 509] width 205 height 50
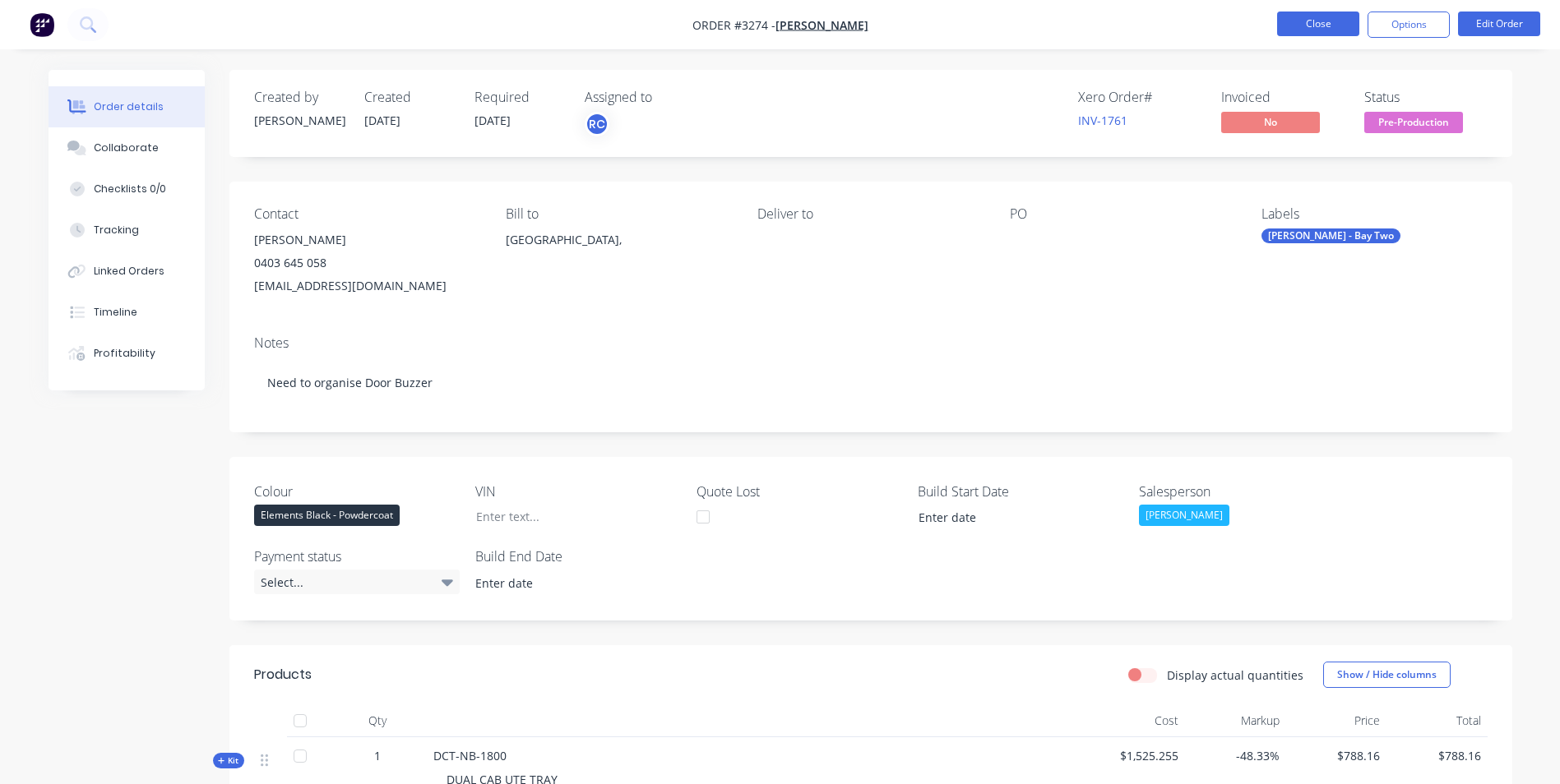
click at [780, 34] on button "Close" at bounding box center [1319, 24] width 82 height 24
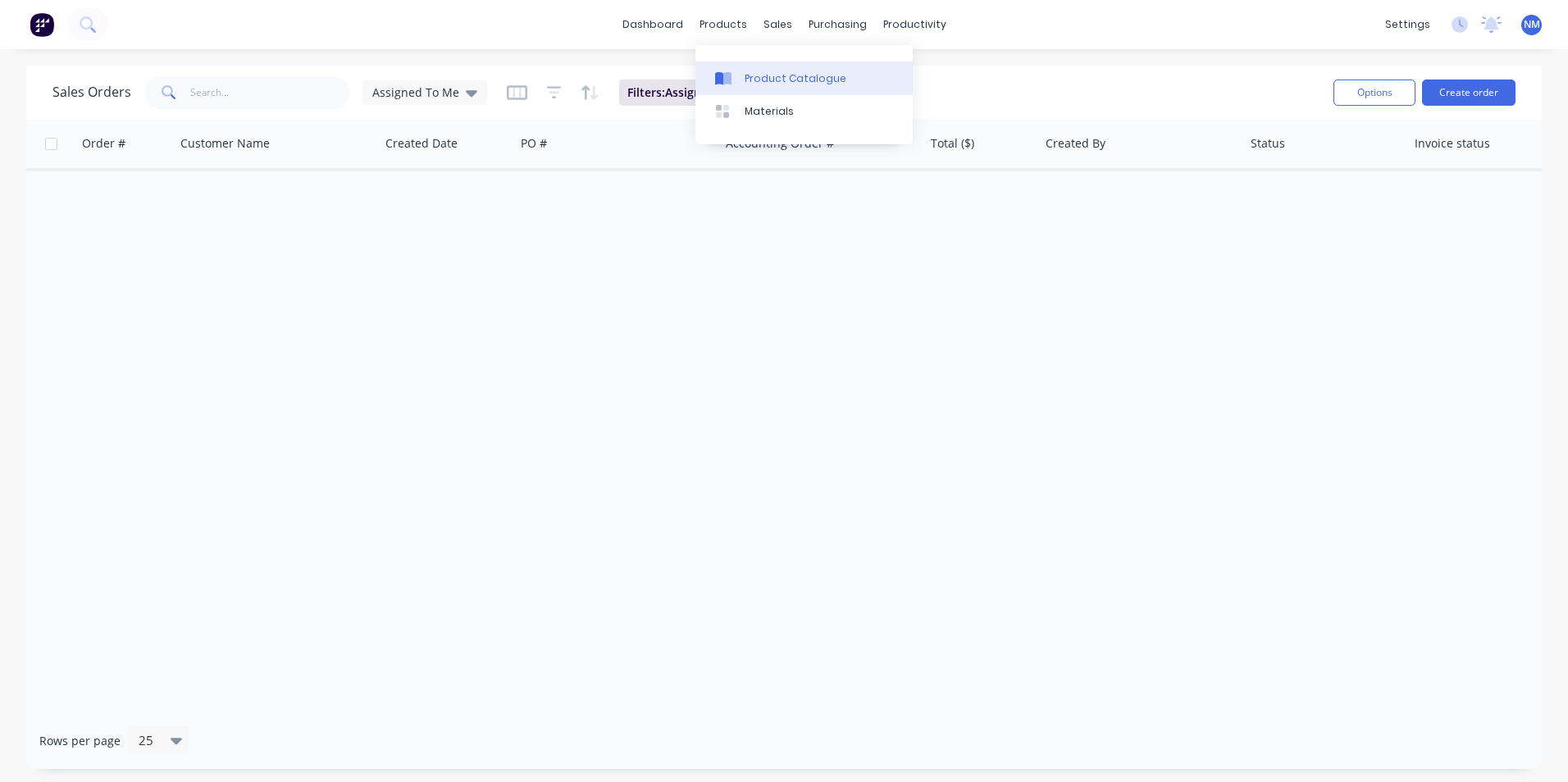
click at [759, 82] on div "Product Catalogue" at bounding box center [794, 79] width 102 height 15
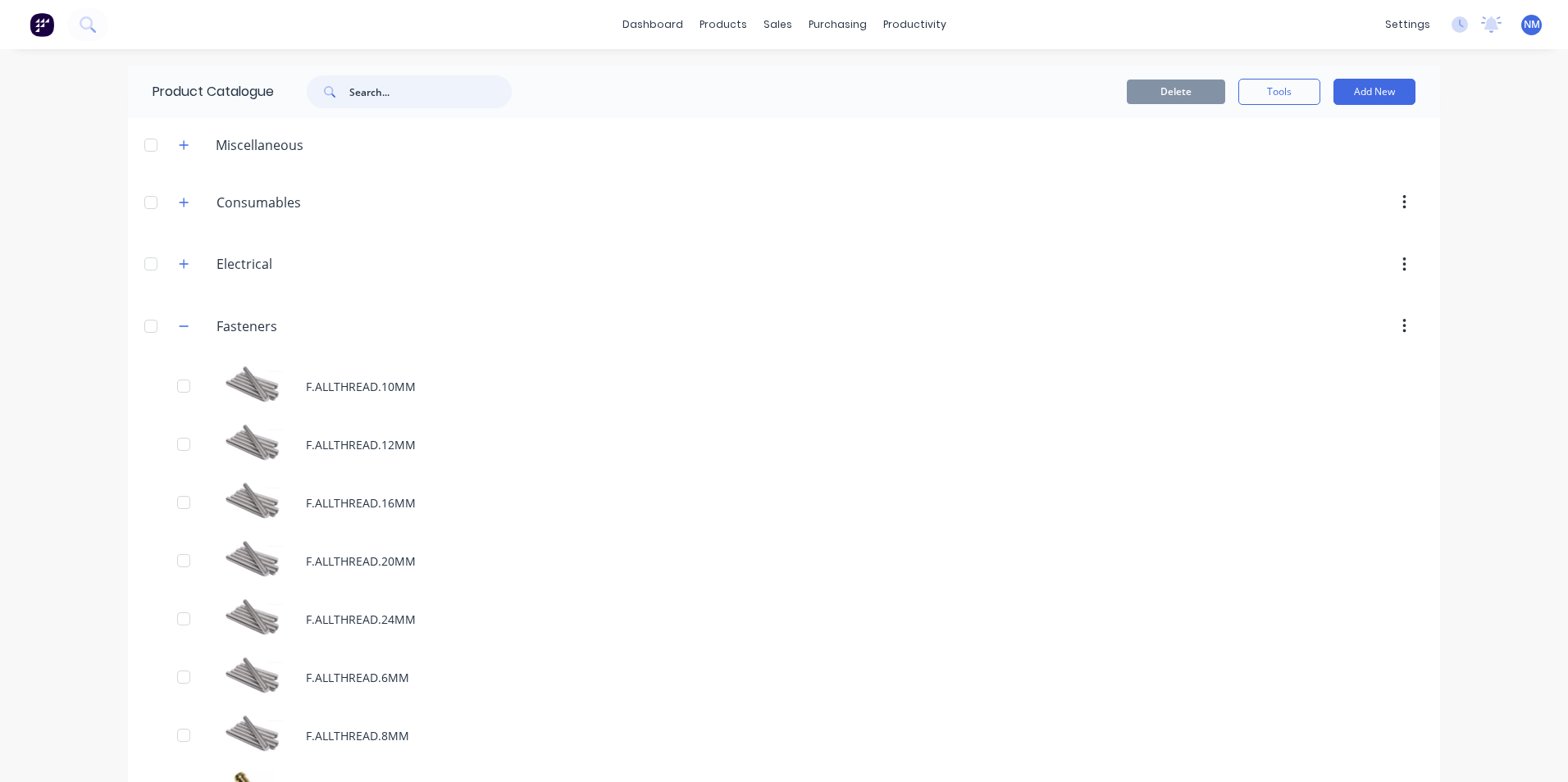
click at [362, 85] on input "text" at bounding box center [430, 91] width 163 height 33
type input "u"
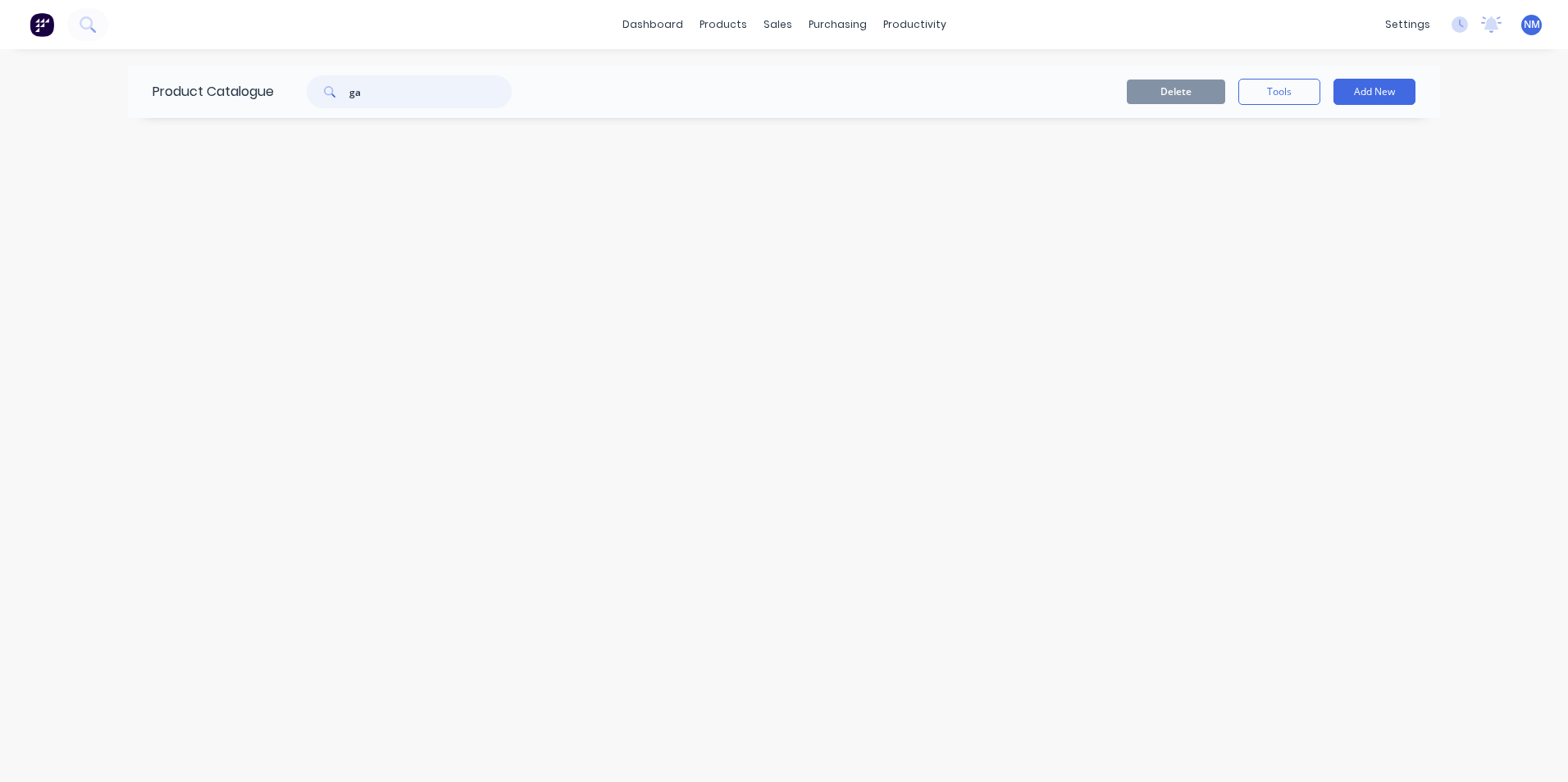
type input "g"
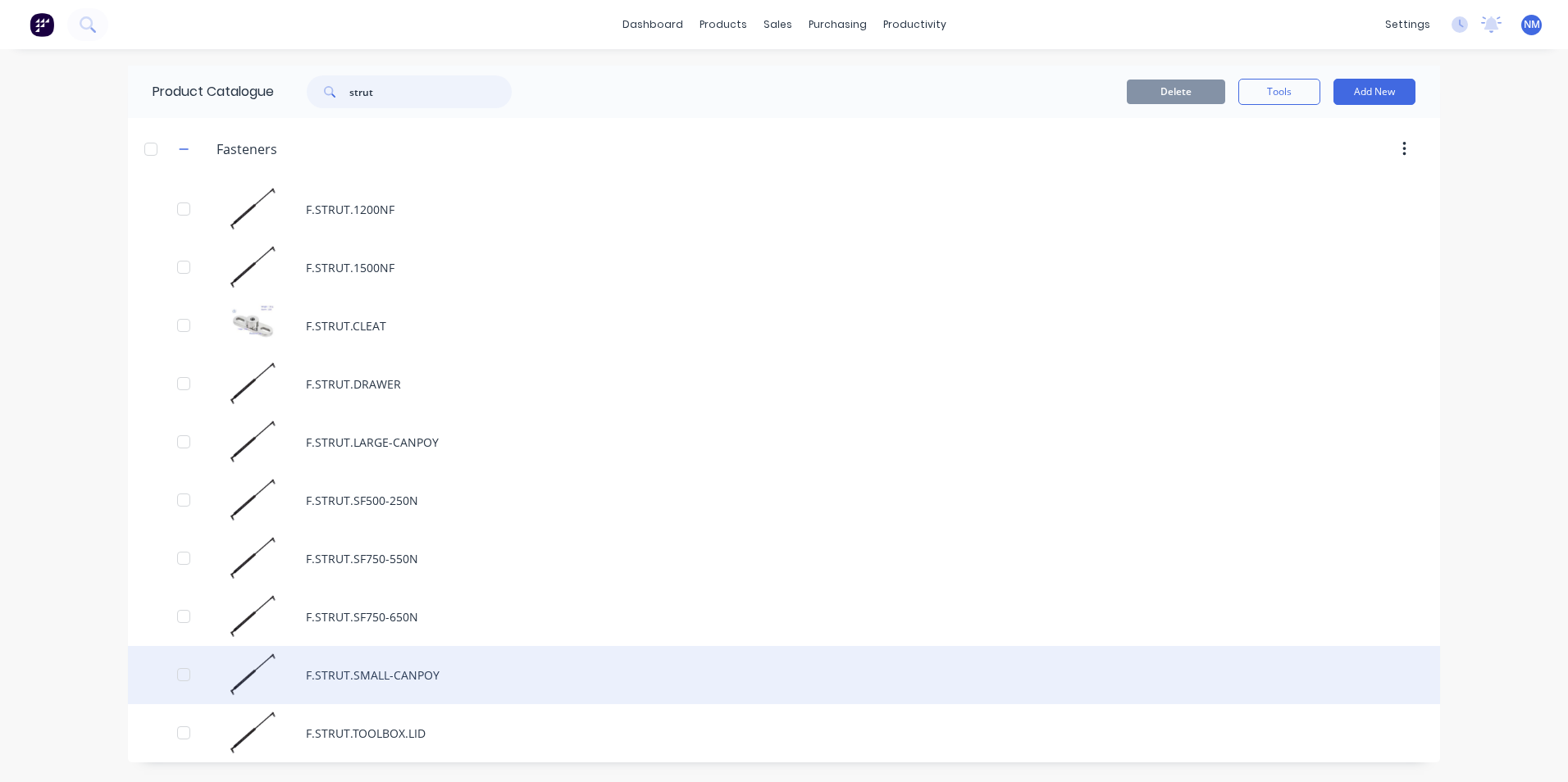
type input "strut"
click at [378, 352] on div "F.STRUT.SMALL-CANPOY" at bounding box center [784, 675] width 1312 height 58
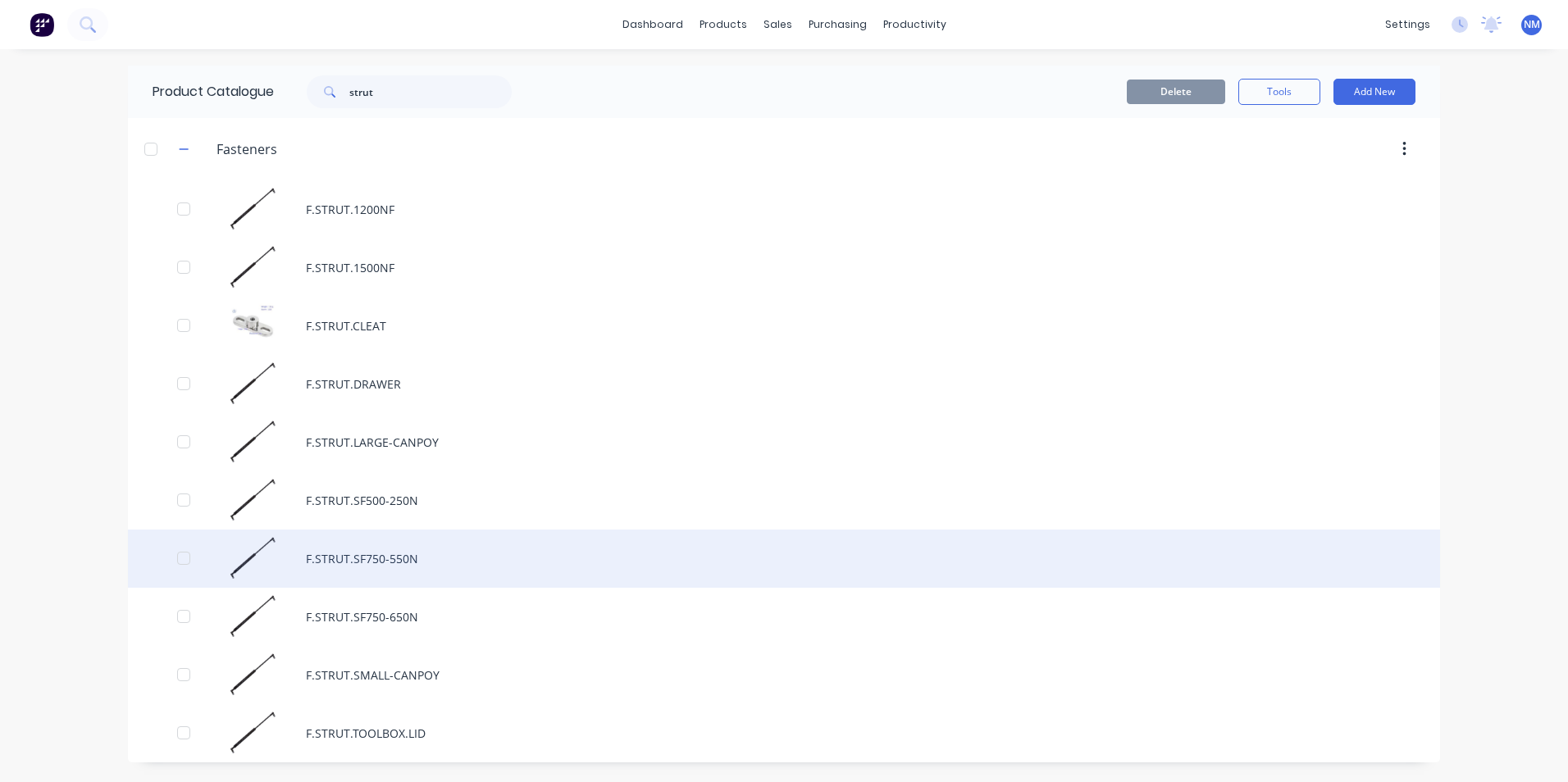
click at [438, 352] on div "F.STRUT.SF750-550N" at bounding box center [784, 558] width 1312 height 58
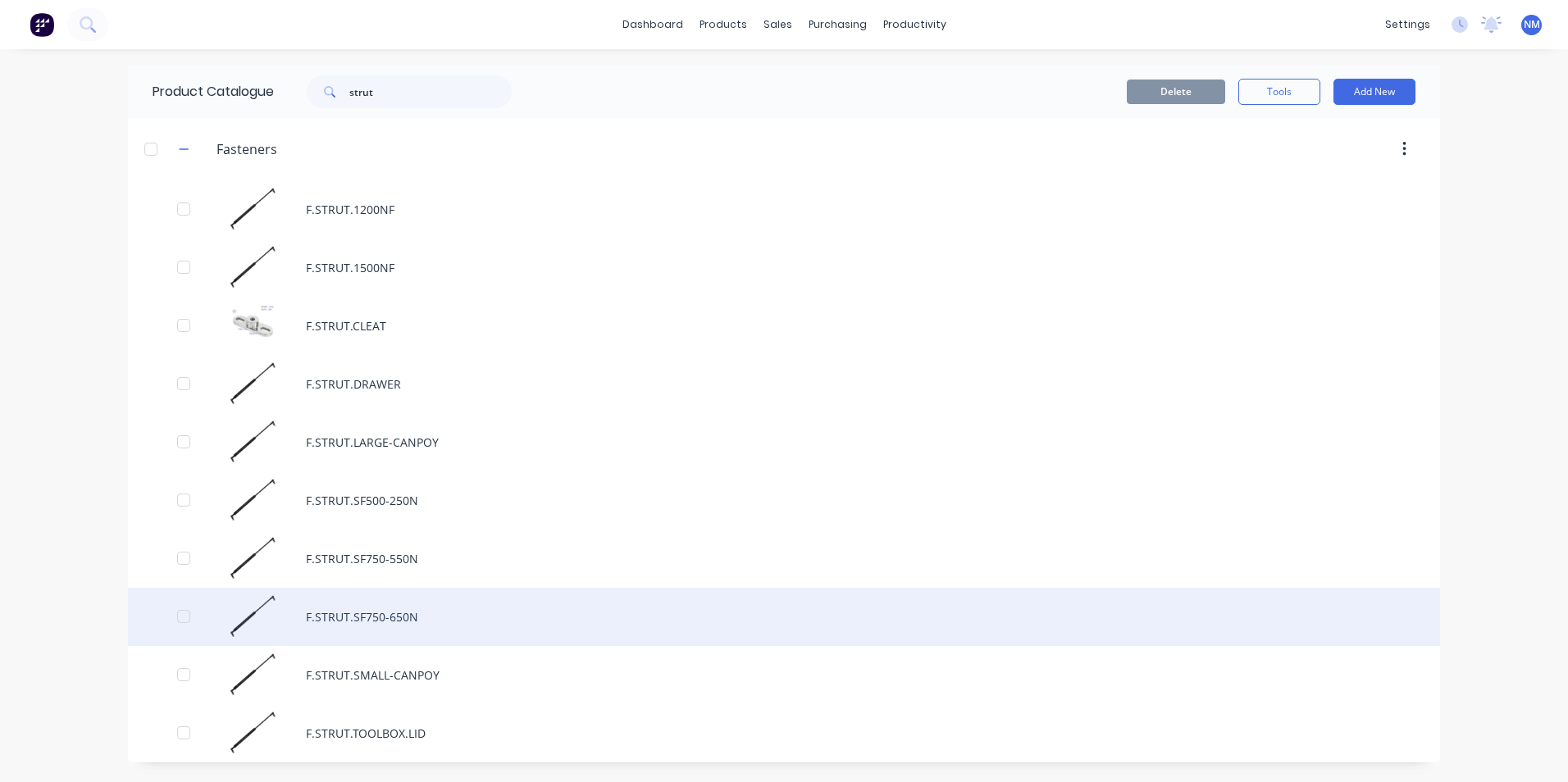
click at [377, 352] on div "F.STRUT.SF750-650N" at bounding box center [784, 617] width 1312 height 58
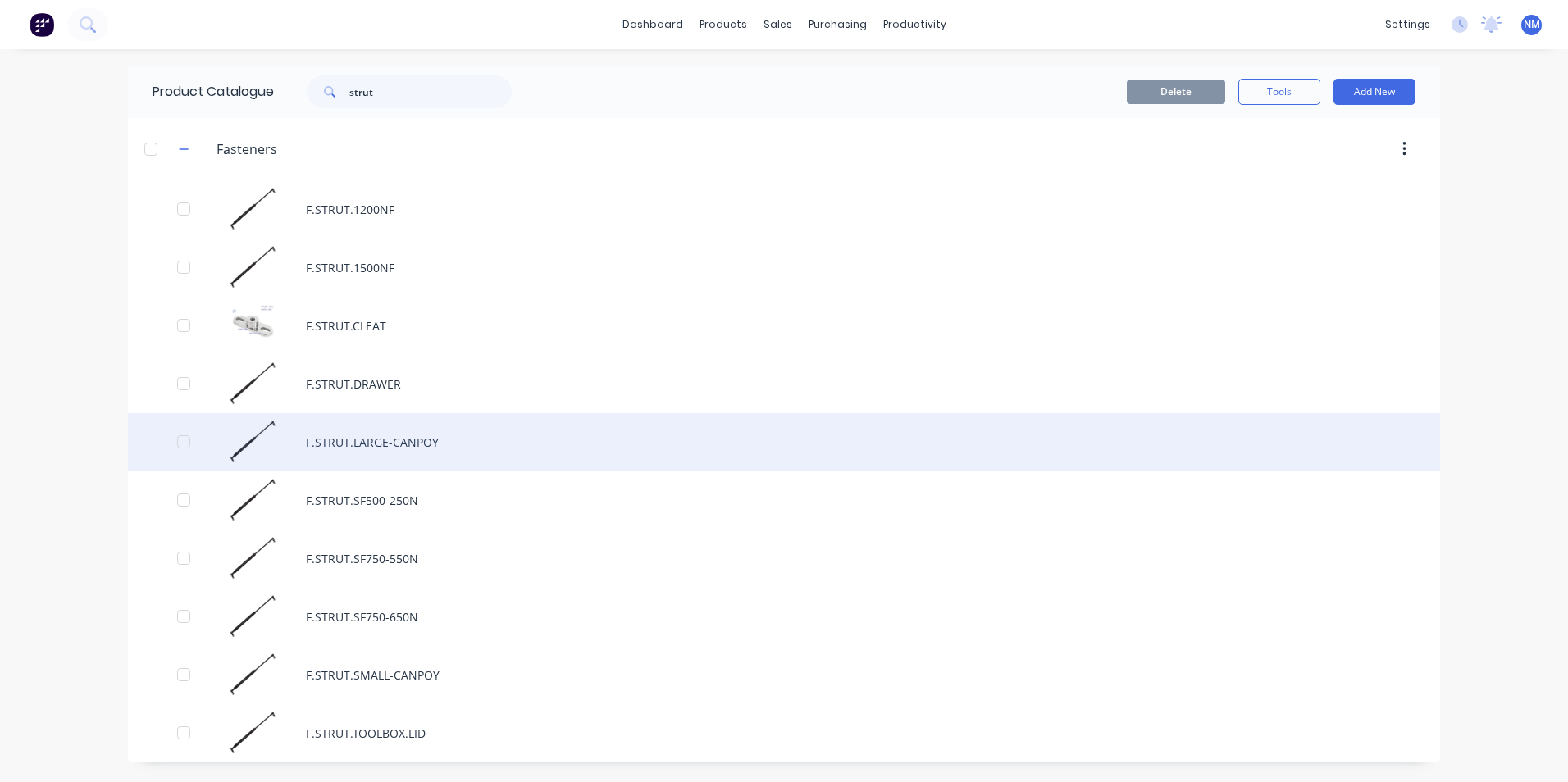
click at [381, 352] on div "F.STRUT.LARGE-CANPOY" at bounding box center [784, 442] width 1312 height 58
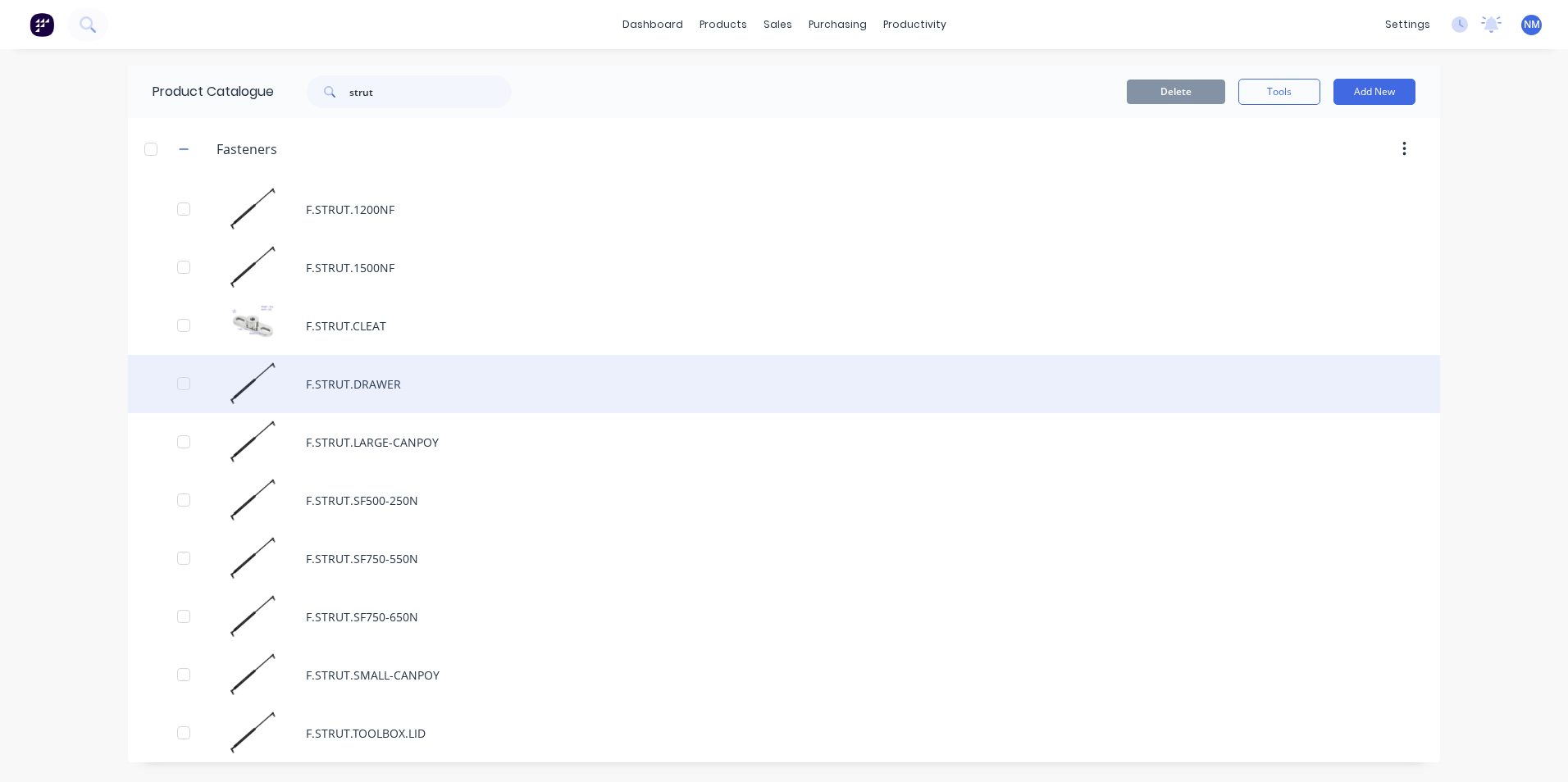
click at [336, 352] on div "F.STRUT.DRAWER" at bounding box center [784, 383] width 1312 height 58
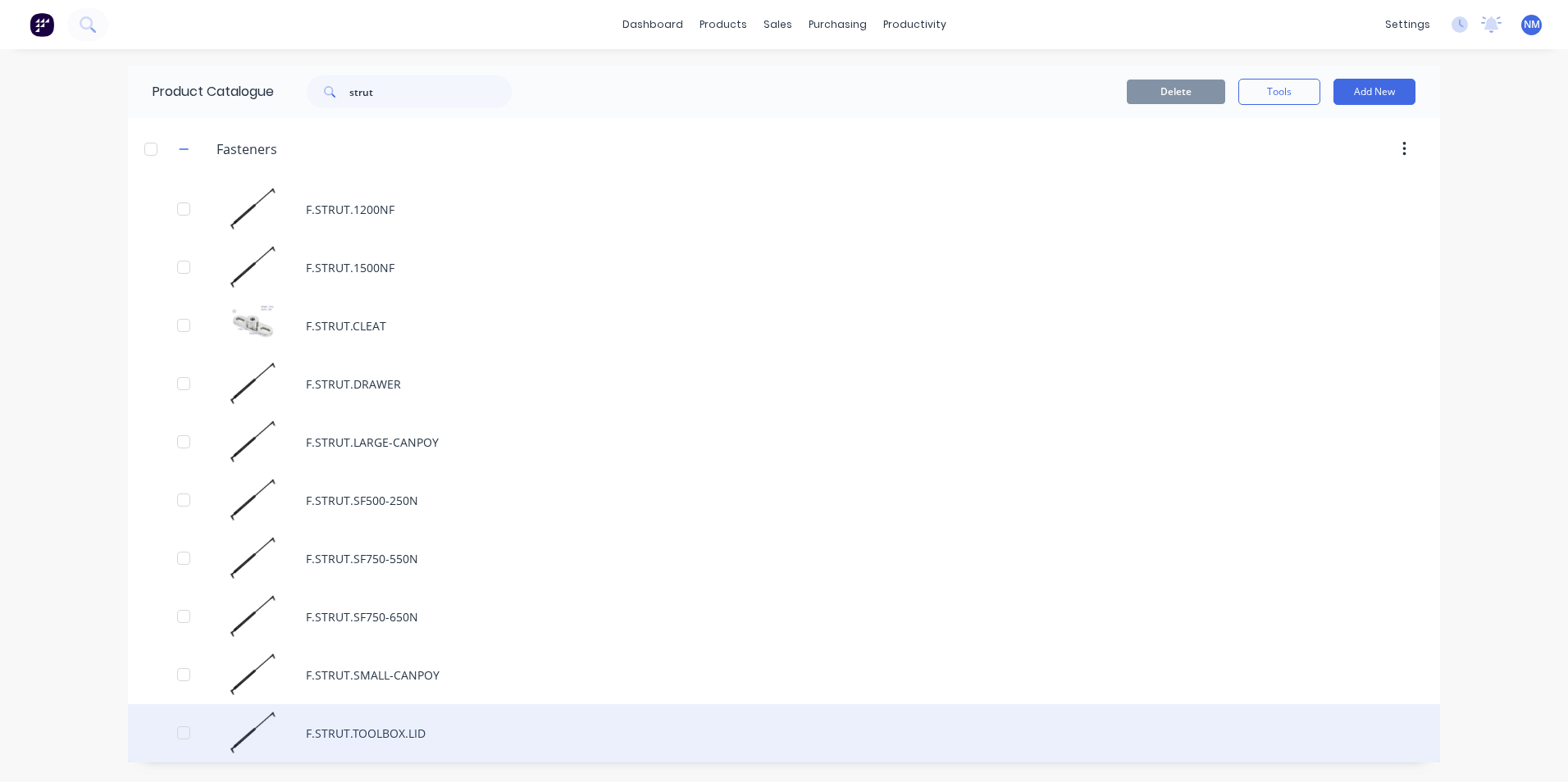
click at [367, 352] on div "F.STRUT.TOOLBOX.LID" at bounding box center [784, 732] width 1312 height 58
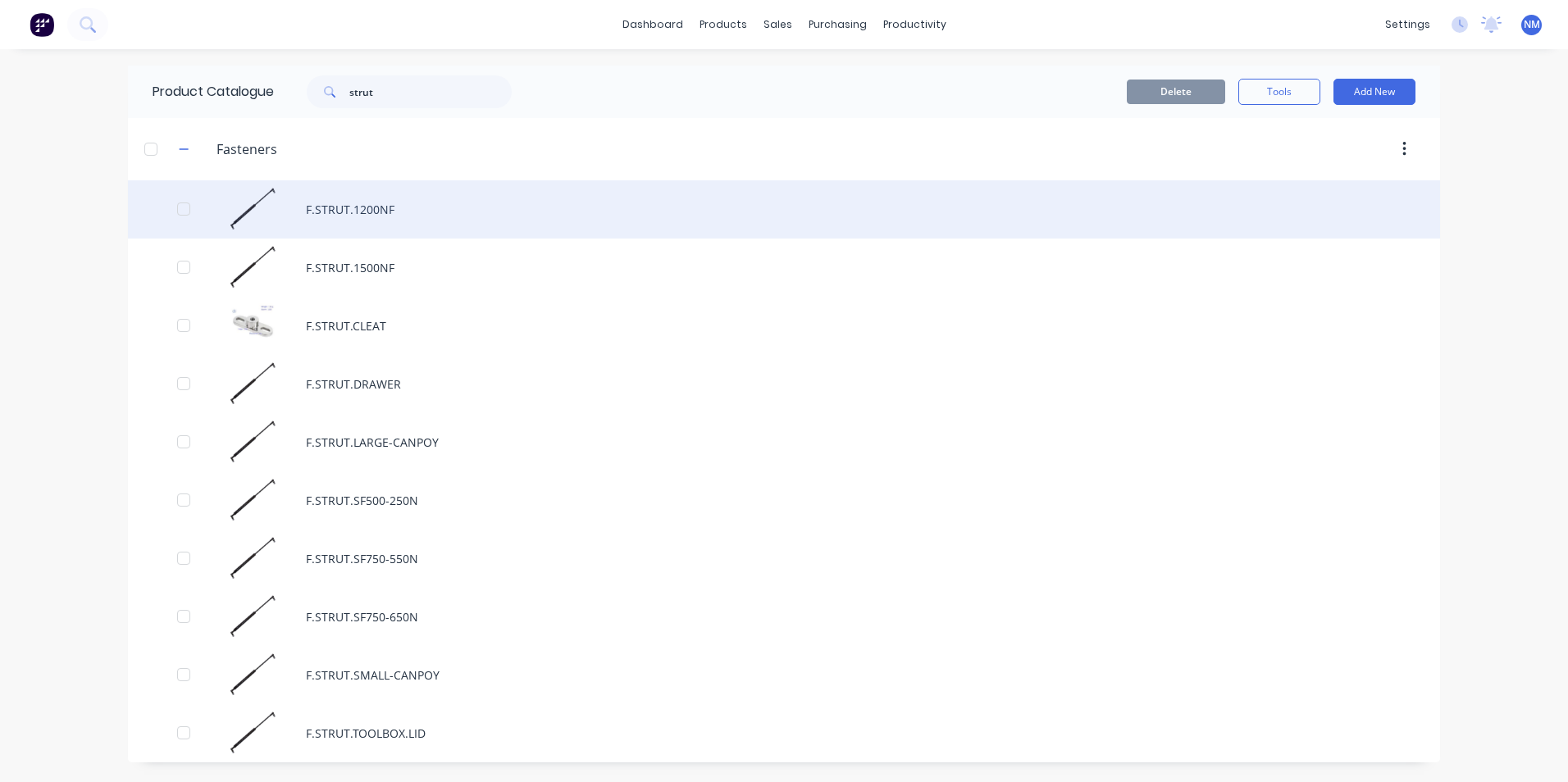
click at [356, 223] on div "F.STRUT.1200NF" at bounding box center [784, 209] width 1312 height 58
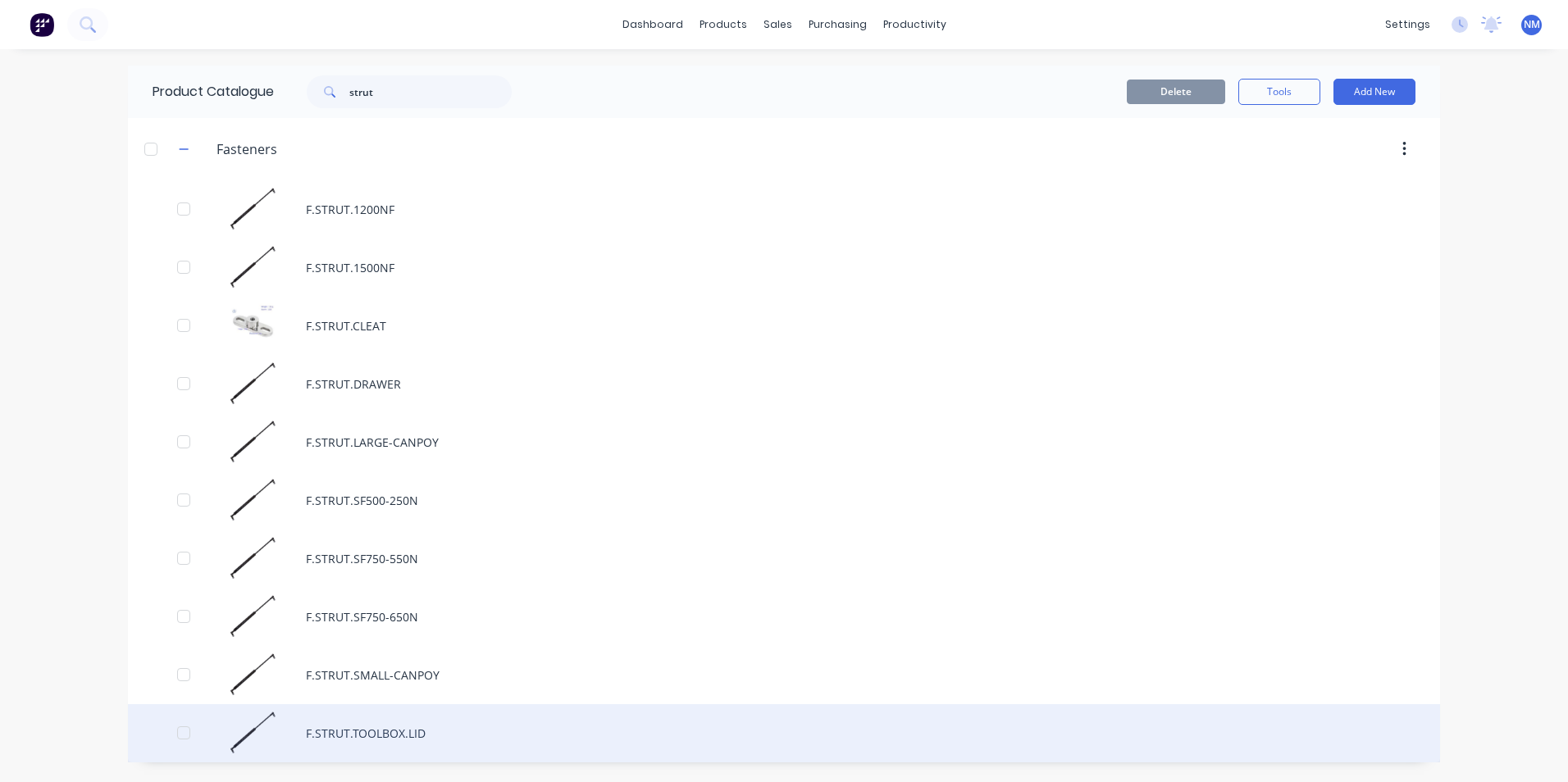
click at [339, 352] on div "F.STRUT.TOOLBOX.LID" at bounding box center [784, 732] width 1312 height 58
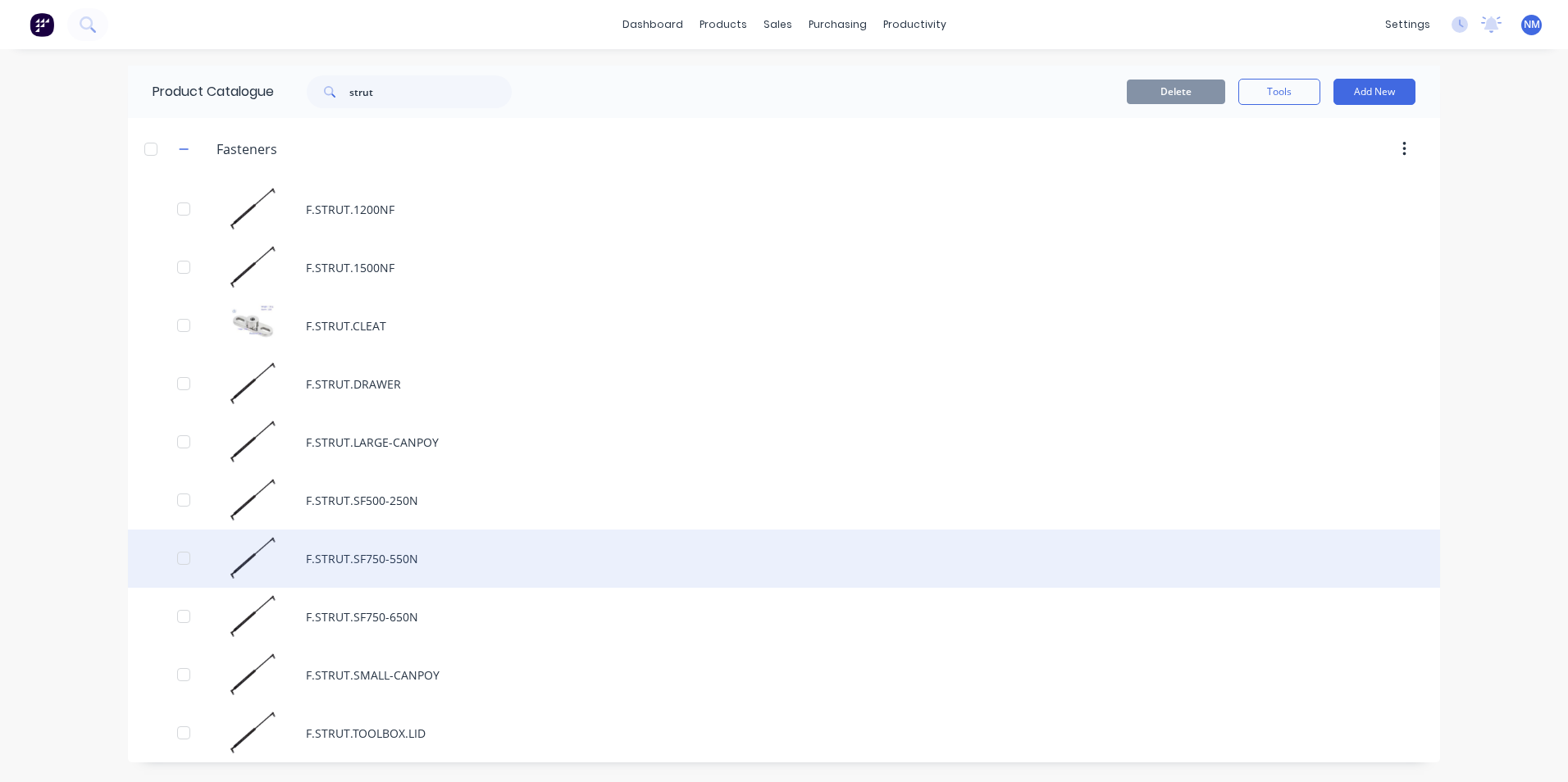
click at [375, 352] on div "F.STRUT.SF750-550N" at bounding box center [784, 558] width 1312 height 58
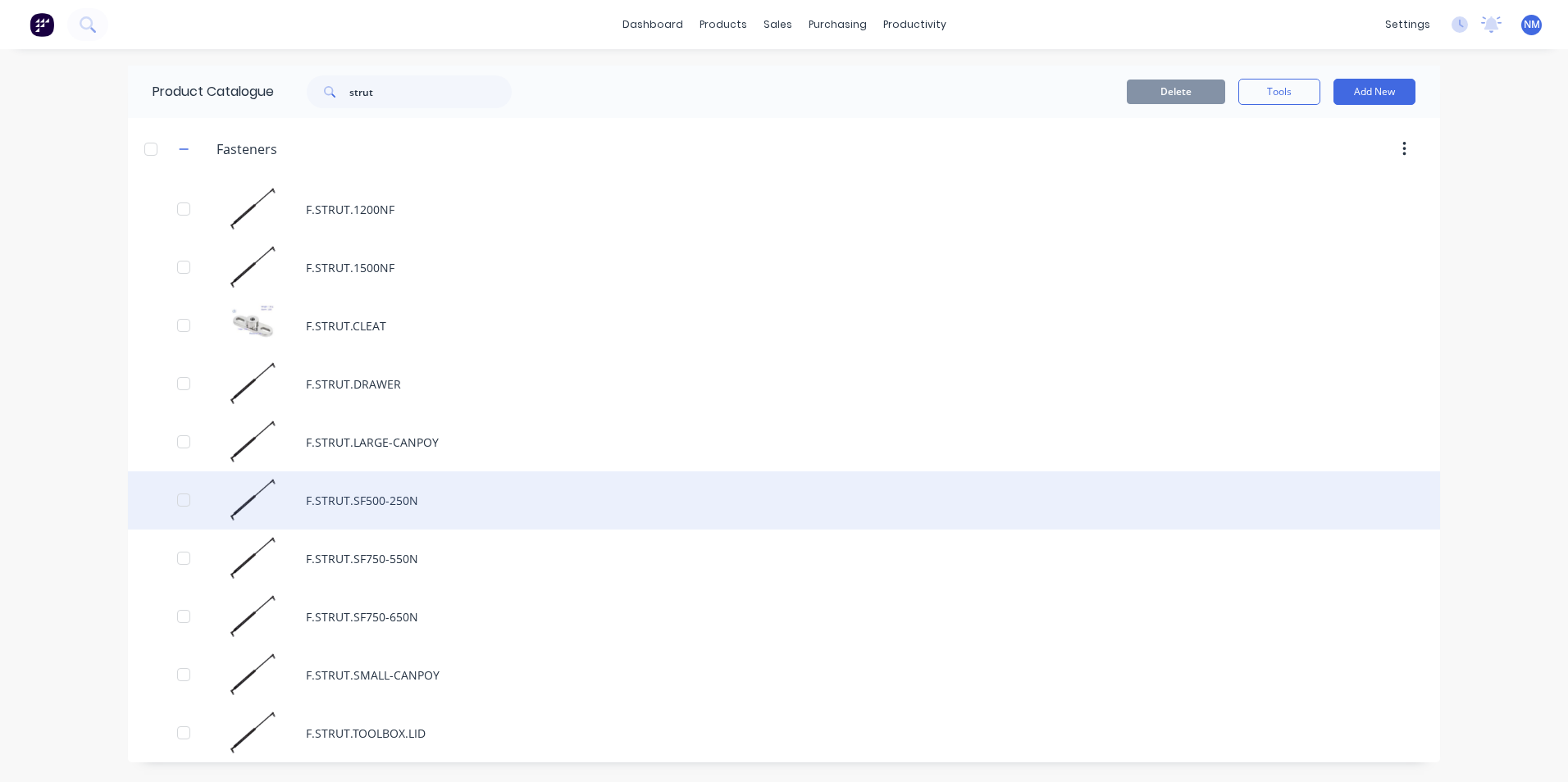
click at [351, 352] on div "F.STRUT.SF500-250N" at bounding box center [784, 500] width 1312 height 58
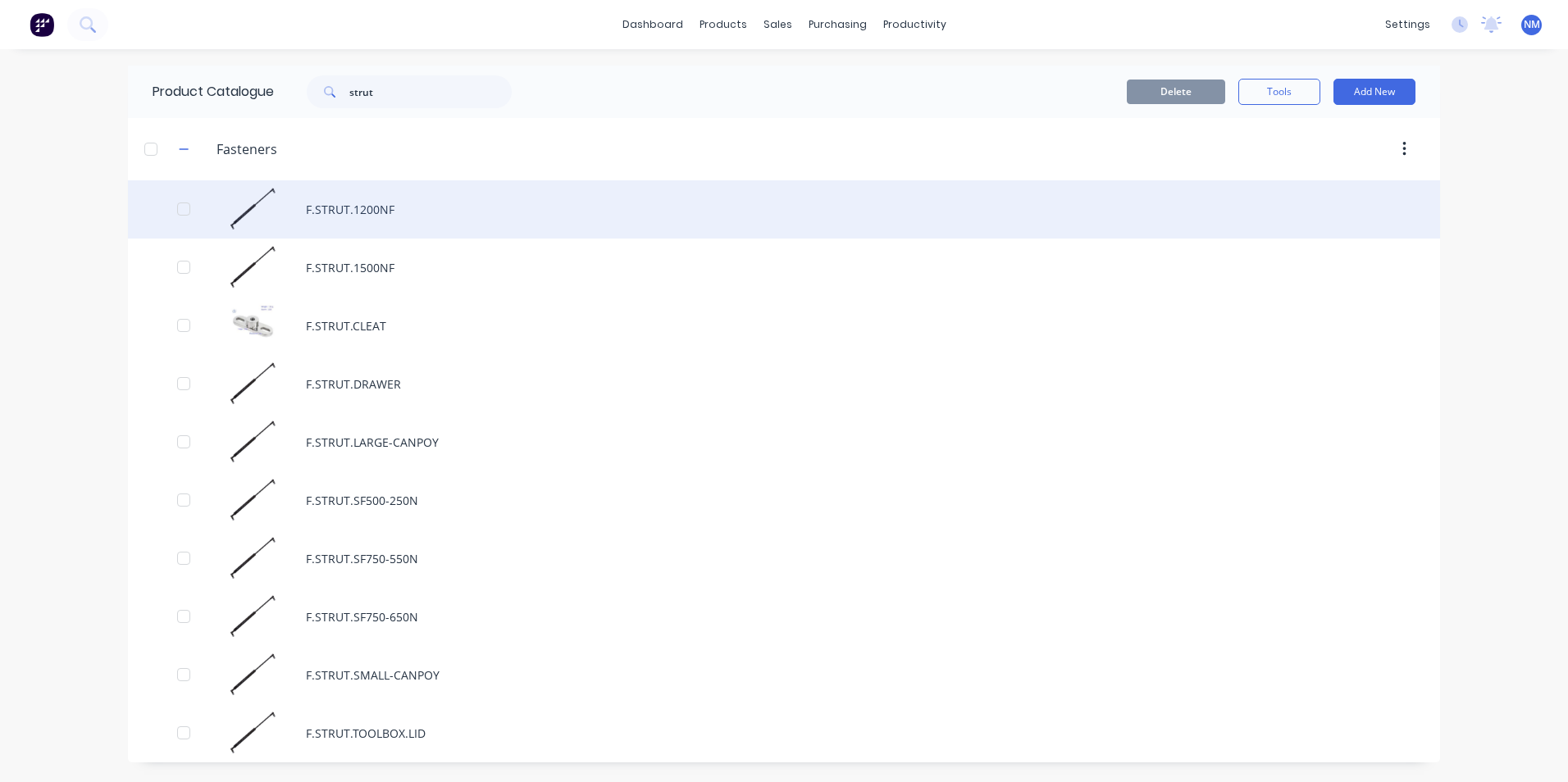
click at [352, 231] on div "F.STRUT.1200NF" at bounding box center [784, 209] width 1312 height 58
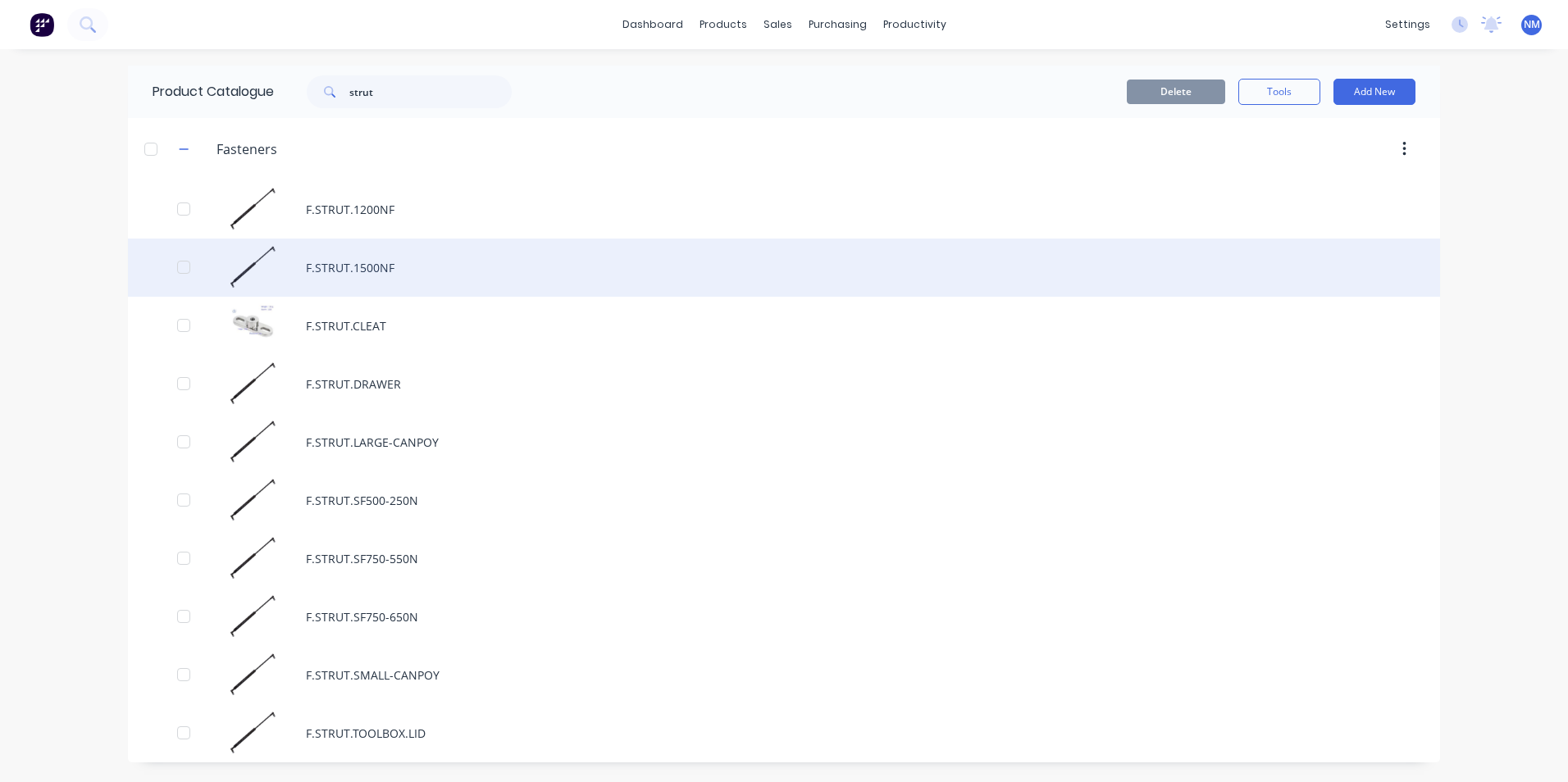
click at [393, 265] on div "F.STRUT.1500NF" at bounding box center [784, 267] width 1312 height 58
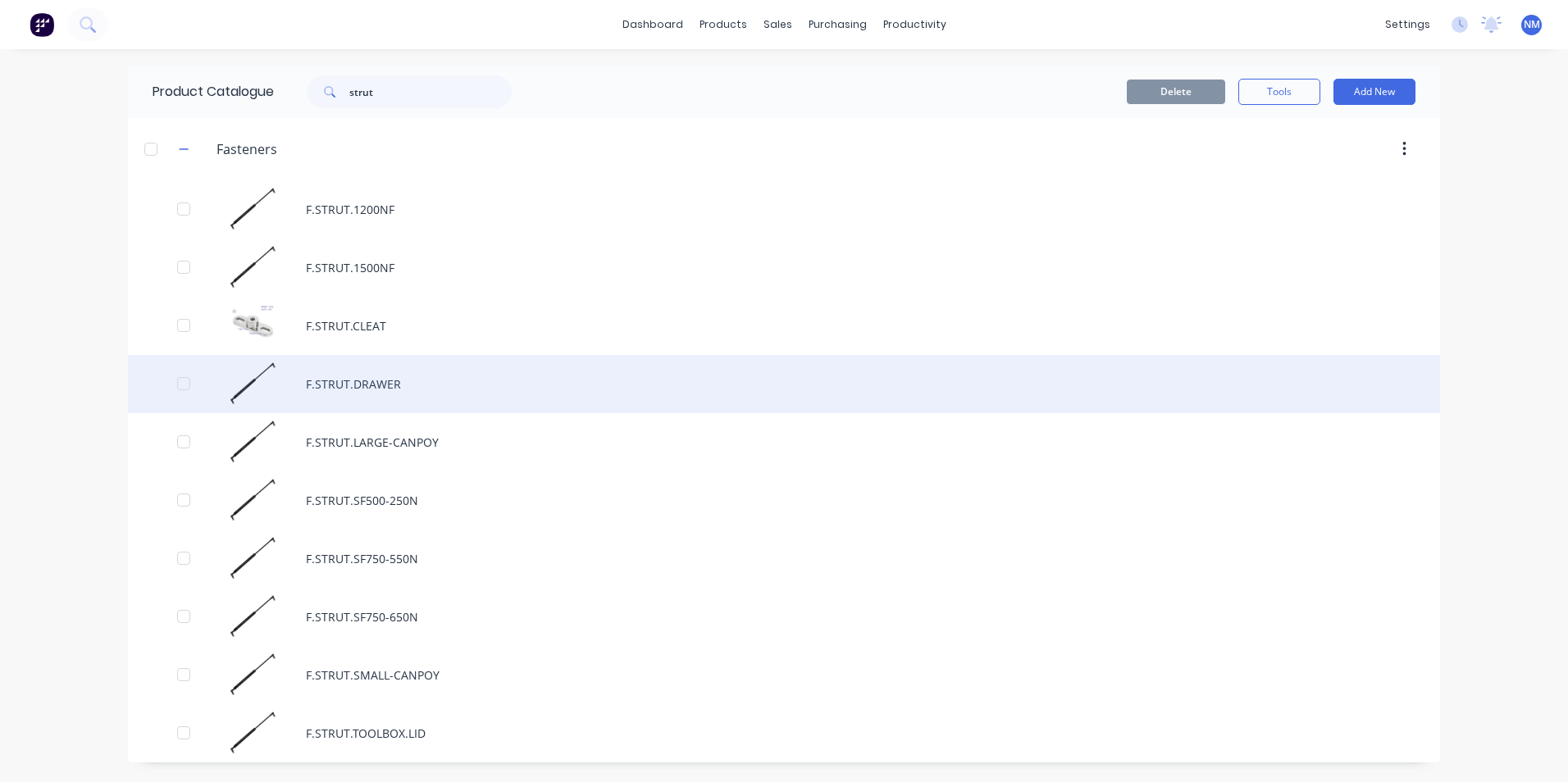
click at [372, 352] on div "F.STRUT.DRAWER" at bounding box center [784, 383] width 1312 height 58
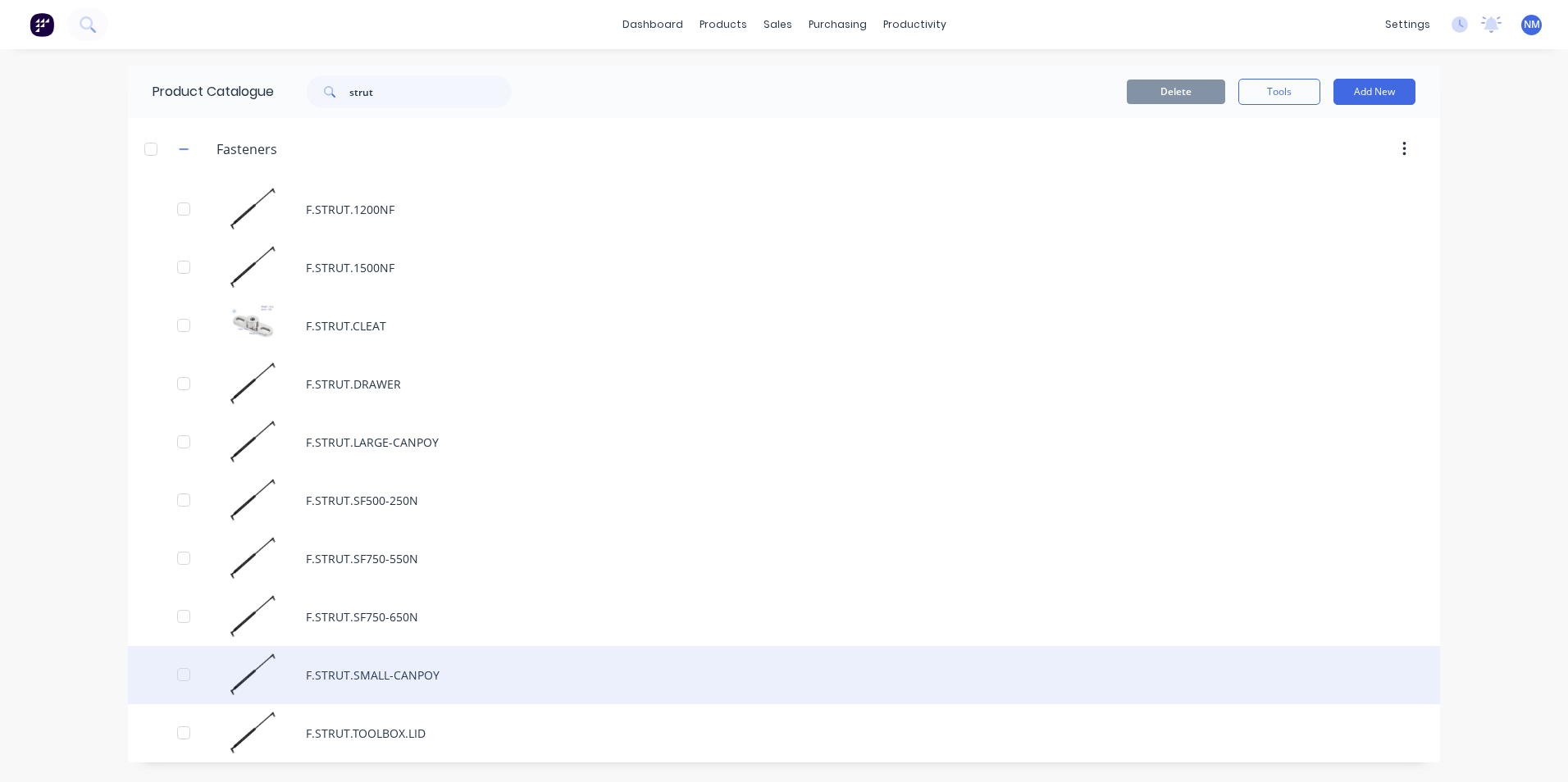
click at [408, 352] on div "F.STRUT.SMALL-CANPOY" at bounding box center [784, 675] width 1312 height 58
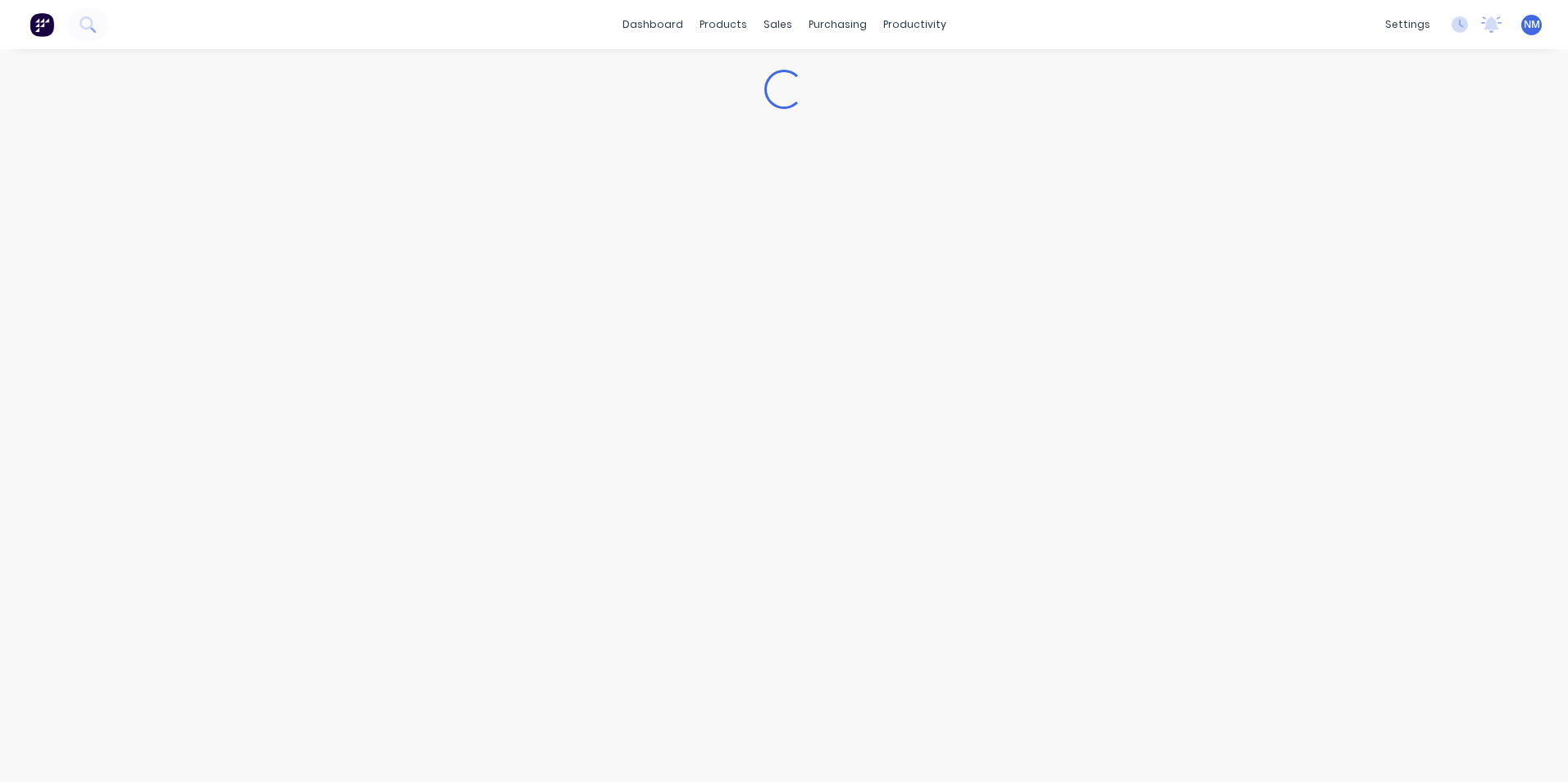
type textarea "x"
